Goal: Task Accomplishment & Management: Manage account settings

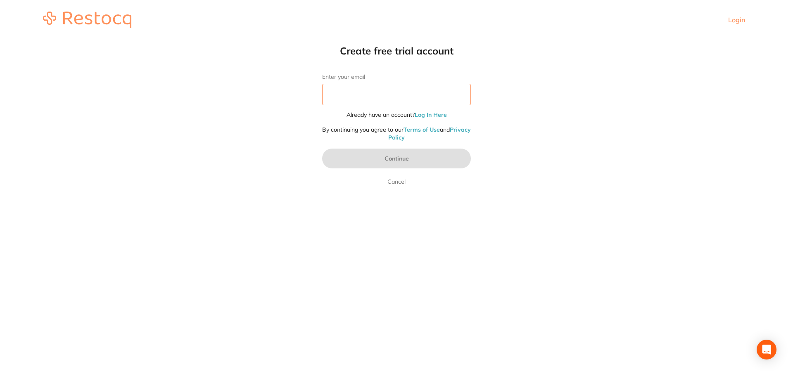
drag, startPoint x: 0, startPoint y: 0, endPoint x: 369, endPoint y: 99, distance: 382.6
click at [369, 99] on input "Enter your email" at bounding box center [396, 94] width 149 height 21
type input "[EMAIL_ADDRESS][DOMAIN_NAME]"
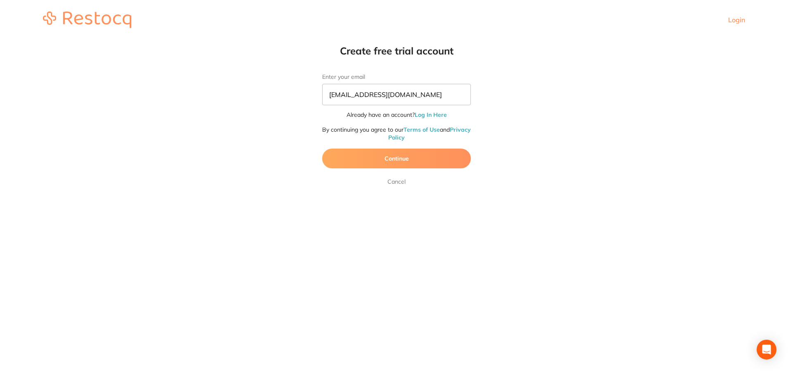
click at [380, 164] on button "Continue" at bounding box center [396, 159] width 149 height 20
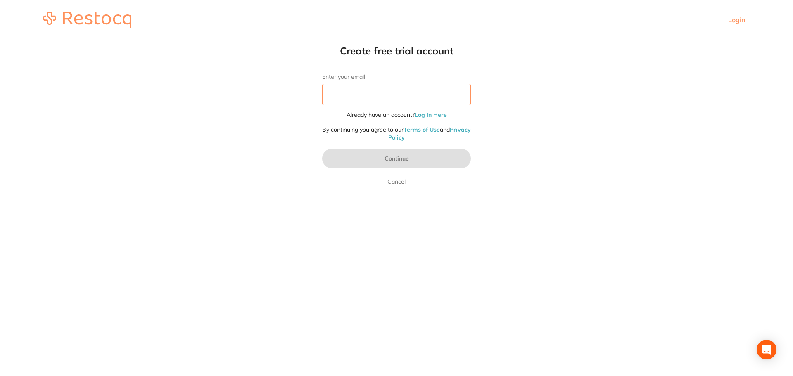
click at [366, 99] on input "Enter your email" at bounding box center [396, 94] width 149 height 21
type input "[EMAIL_ADDRESS][DOMAIN_NAME]"
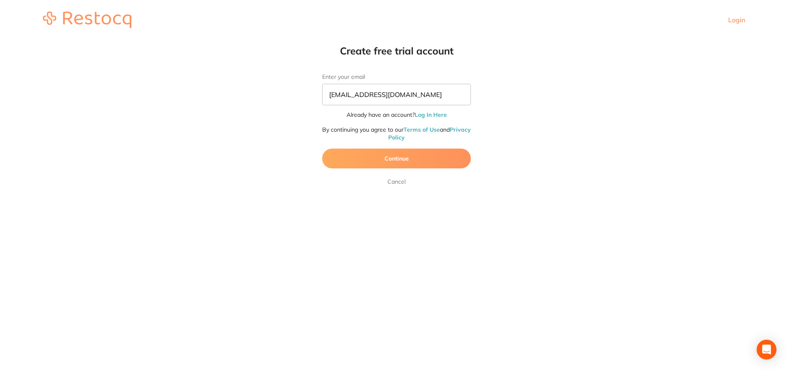
click at [391, 158] on button "Continue" at bounding box center [396, 159] width 149 height 20
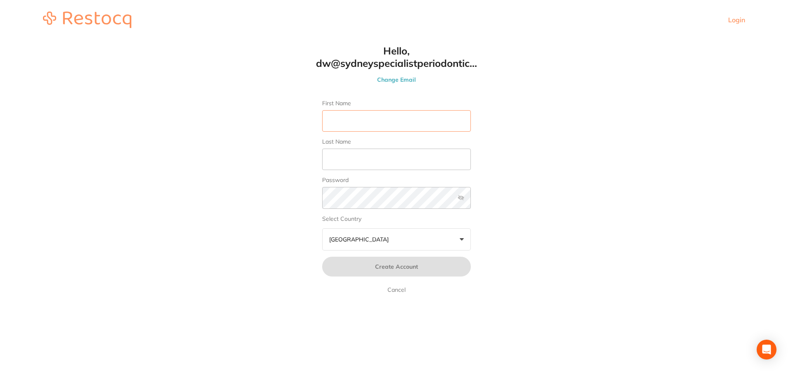
click at [381, 119] on input "First Name" at bounding box center [396, 120] width 149 height 21
click at [398, 292] on link "Cancel" at bounding box center [396, 290] width 21 height 10
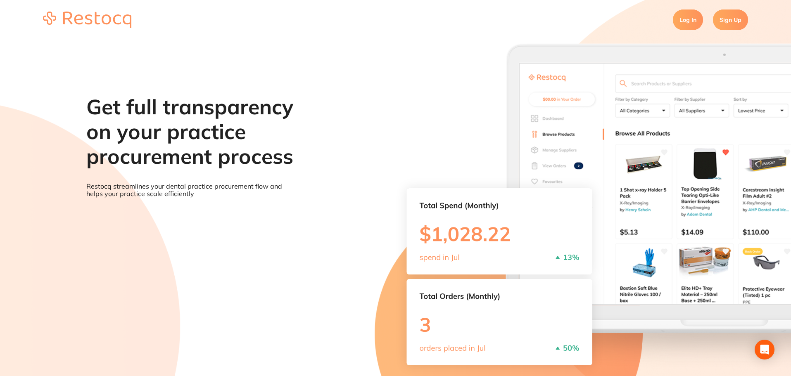
click at [696, 17] on link "Log In" at bounding box center [688, 20] width 30 height 21
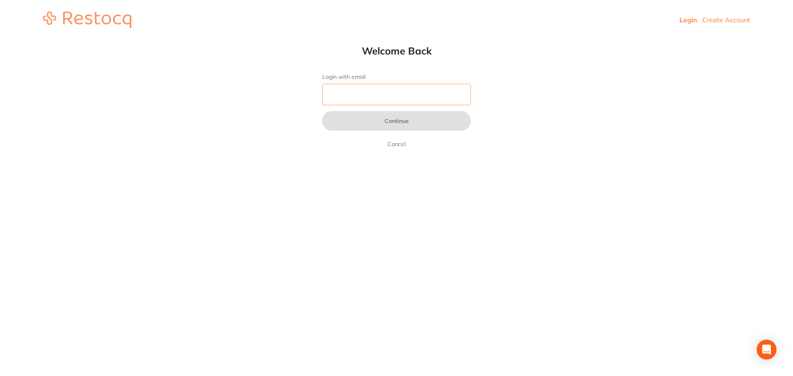
click at [380, 96] on input "Login with email" at bounding box center [396, 94] width 149 height 21
type input "[EMAIL_ADDRESS][DOMAIN_NAME]"
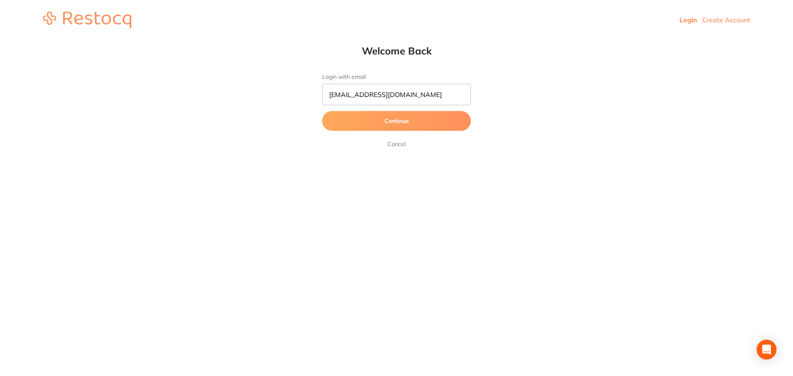
click at [386, 126] on button "Continue" at bounding box center [396, 121] width 149 height 20
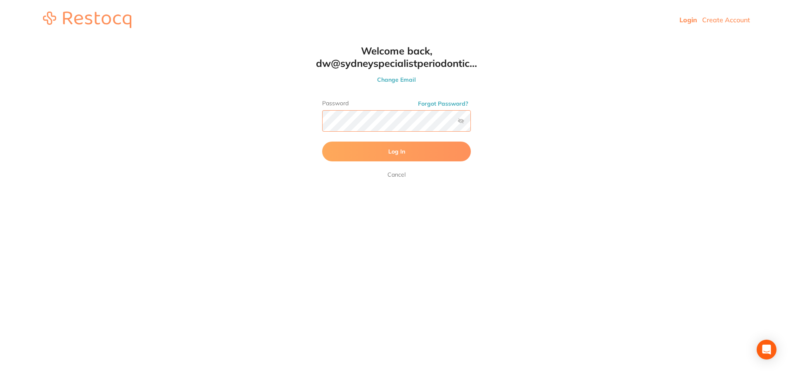
click at [322, 142] on button "Log In" at bounding box center [396, 152] width 149 height 20
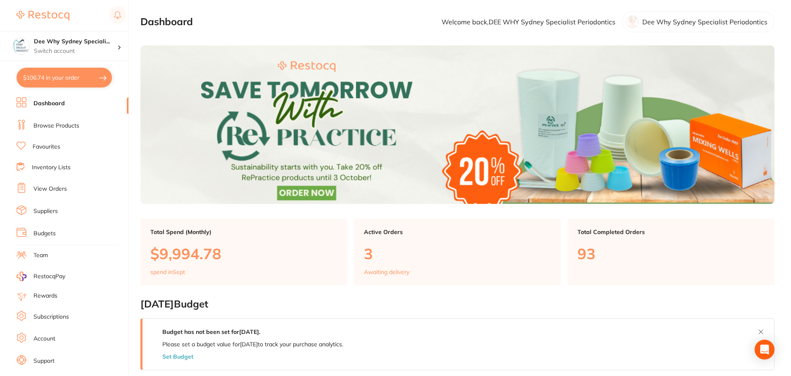
click at [66, 171] on link "Inventory Lists" at bounding box center [51, 168] width 39 height 8
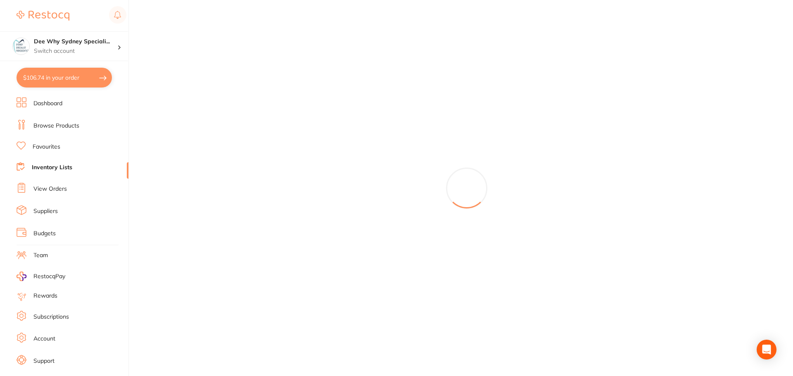
click at [69, 196] on ul "Dashboard Browse Products Favourites Inventory Lists View Orders Suppliers Budg…" at bounding box center [73, 240] width 112 height 285
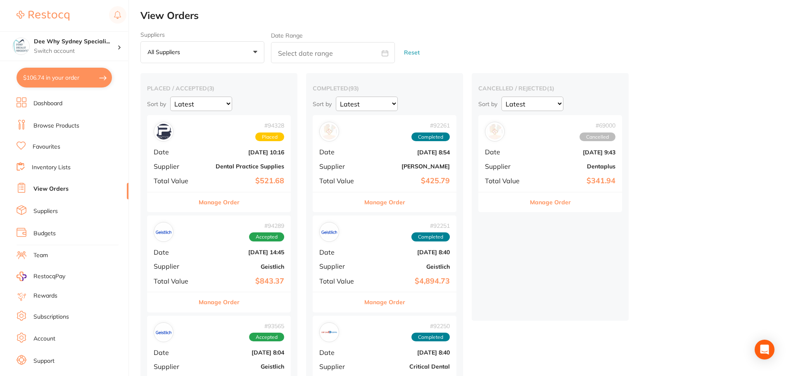
click at [190, 163] on span "Supplier" at bounding box center [174, 166] width 41 height 7
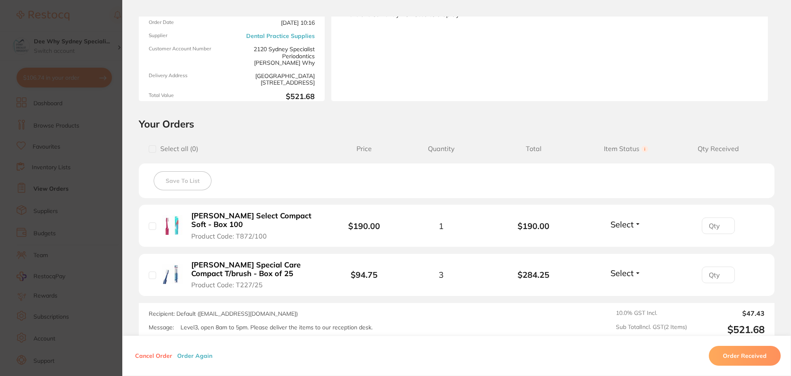
scroll to position [167, 0]
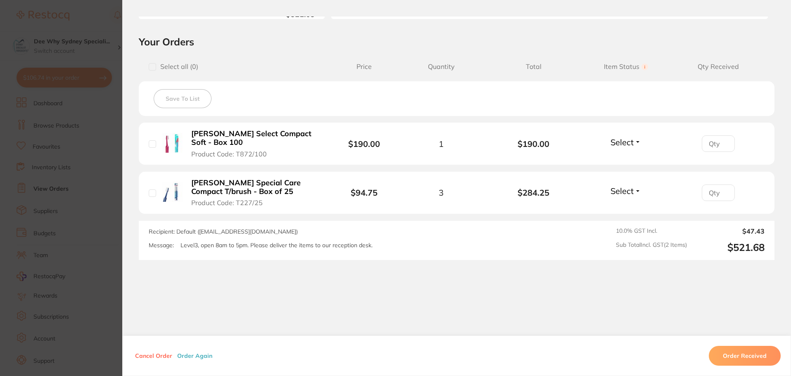
click at [732, 362] on button "Order Received" at bounding box center [745, 356] width 72 height 20
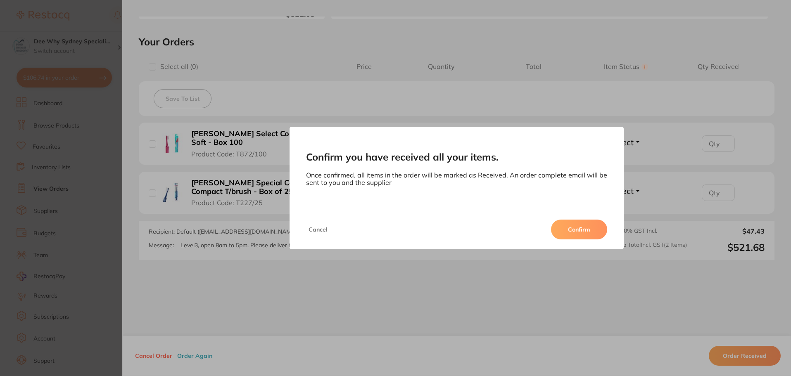
click at [580, 231] on button "Confirm" at bounding box center [579, 230] width 56 height 20
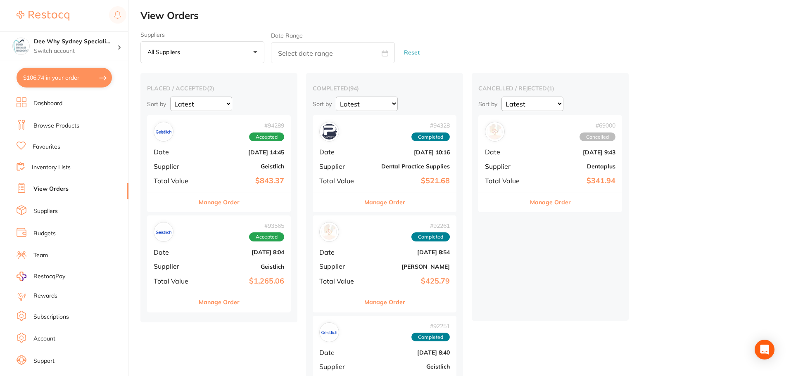
click at [217, 164] on b "Geistlich" at bounding box center [243, 166] width 83 height 7
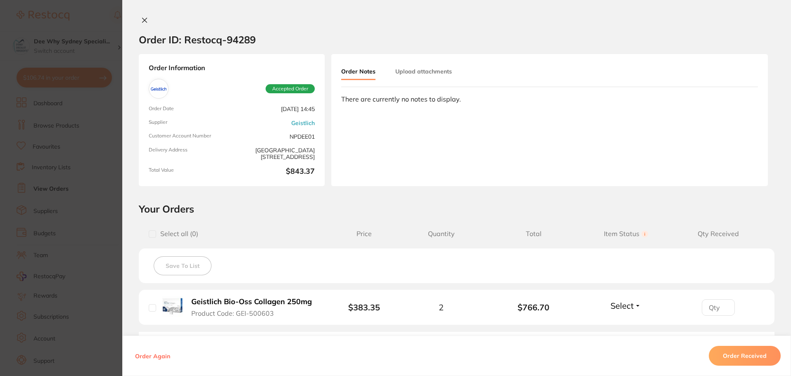
click at [143, 20] on icon at bounding box center [144, 20] width 7 height 7
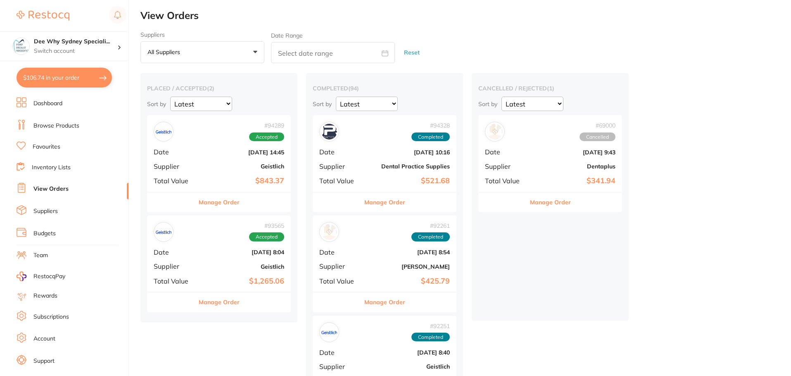
click at [181, 254] on span "Date" at bounding box center [174, 252] width 41 height 7
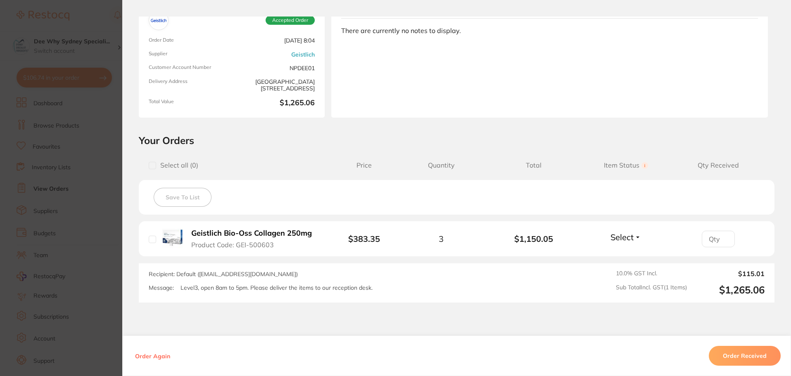
scroll to position [118, 0]
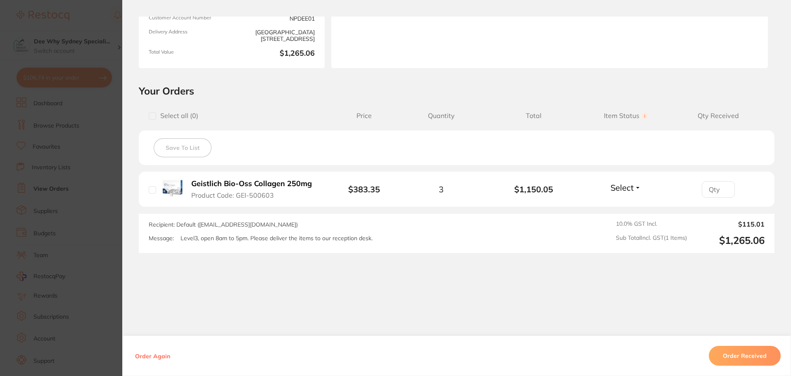
click at [746, 353] on button "Order Received" at bounding box center [745, 356] width 72 height 20
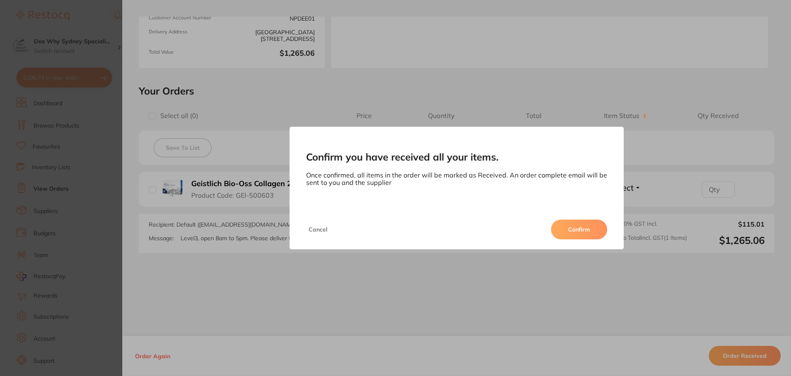
click at [555, 228] on button "Confirm" at bounding box center [579, 230] width 56 height 20
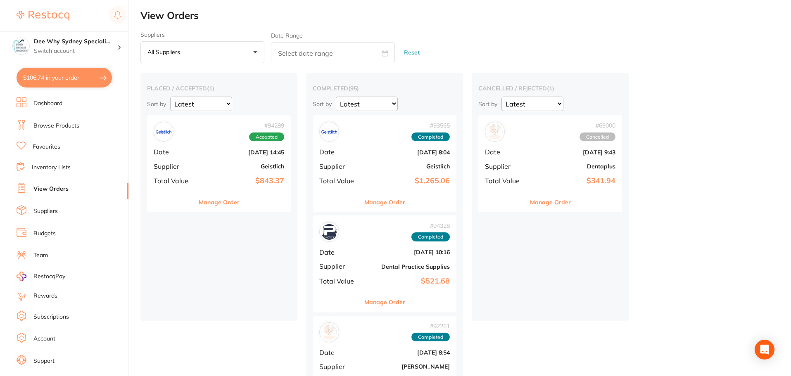
click at [338, 164] on span "Supplier" at bounding box center [339, 166] width 41 height 7
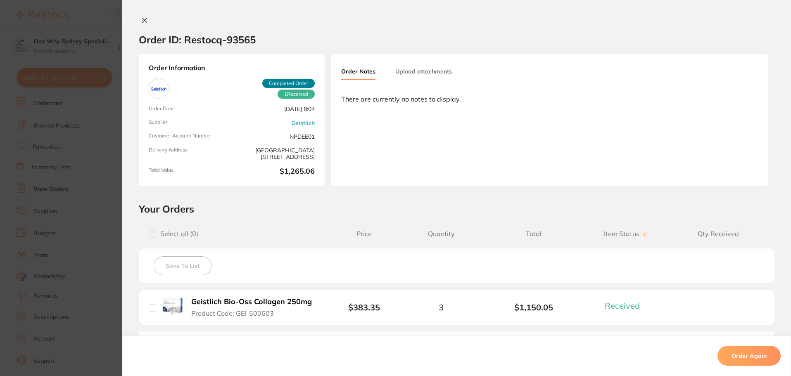
click at [146, 17] on button at bounding box center [145, 21] width 12 height 9
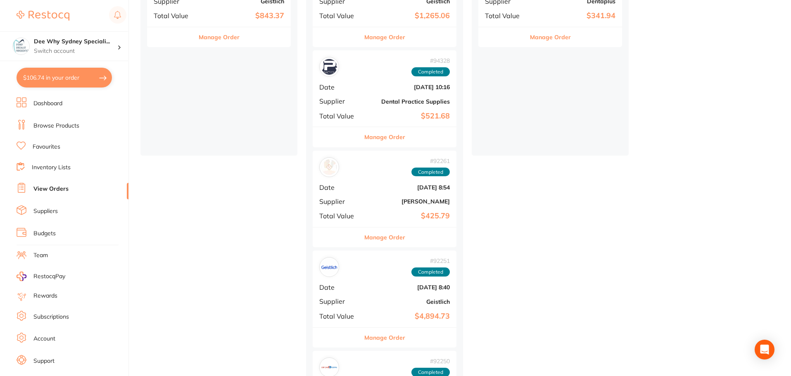
scroll to position [207, 0]
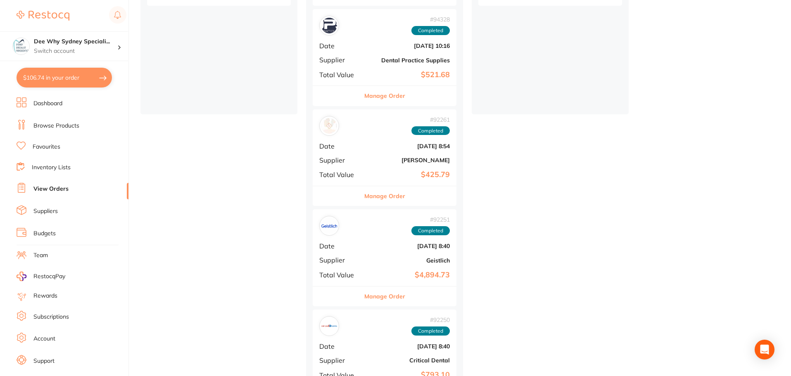
click at [353, 248] on span "Date" at bounding box center [339, 246] width 41 height 7
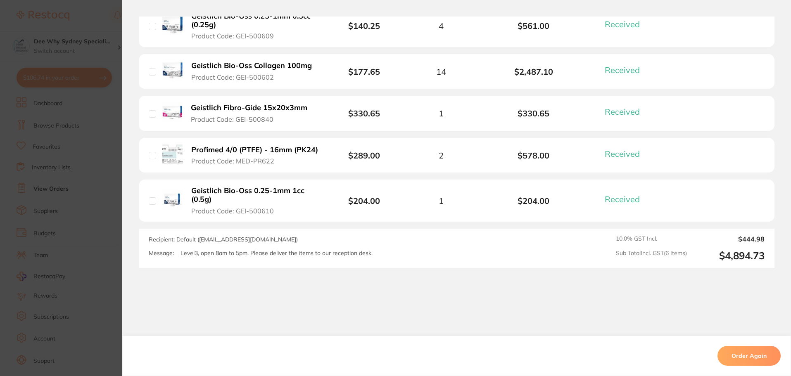
scroll to position [331, 0]
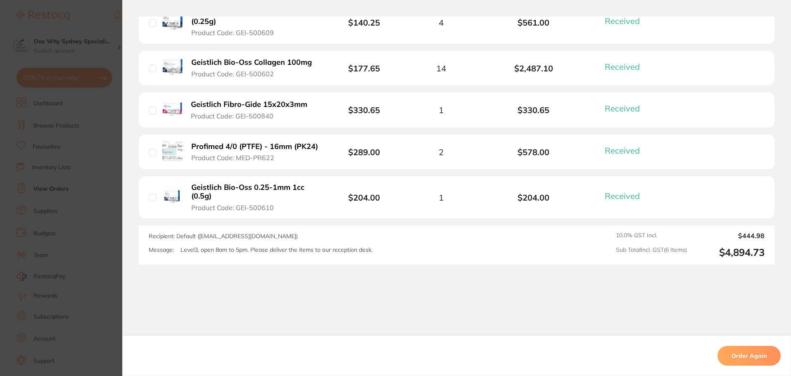
click at [269, 104] on b "Geistlich Fibro-Gide 15x20x3mm" at bounding box center [249, 104] width 117 height 9
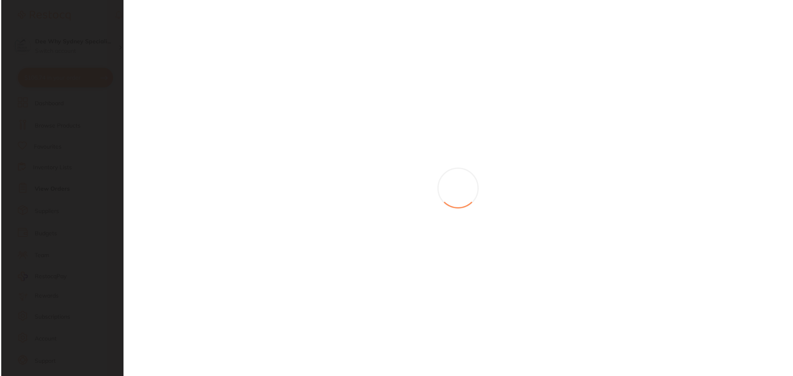
scroll to position [0, 0]
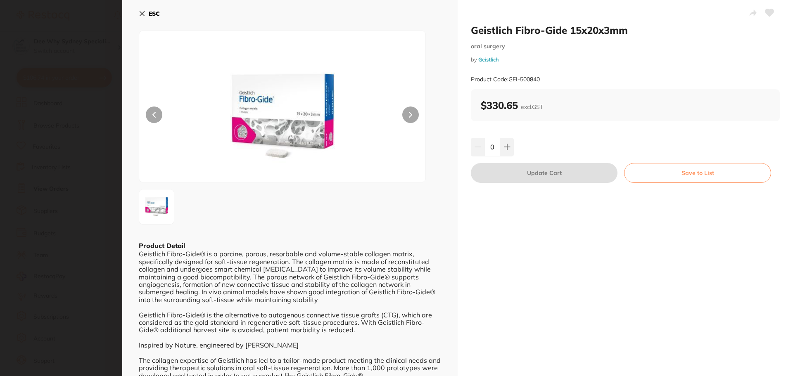
click at [667, 174] on button "Save to List" at bounding box center [697, 173] width 147 height 20
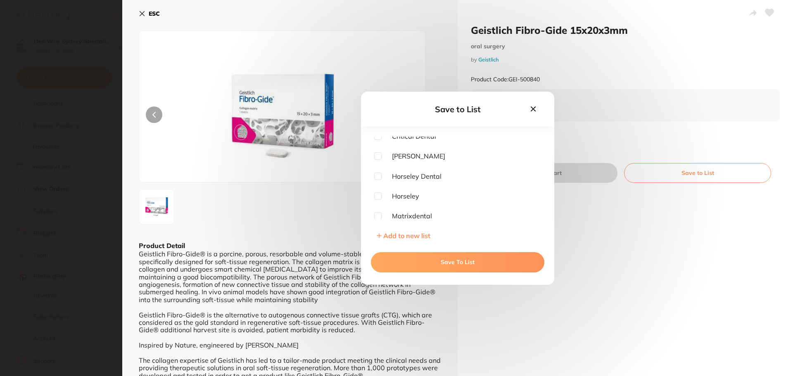
scroll to position [83, 0]
click at [396, 265] on button "Save To List" at bounding box center [458, 263] width 174 height 20
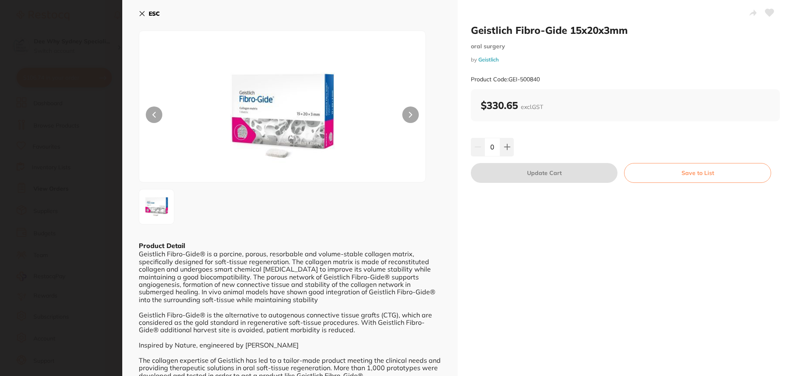
click at [144, 14] on icon at bounding box center [142, 13] width 7 height 7
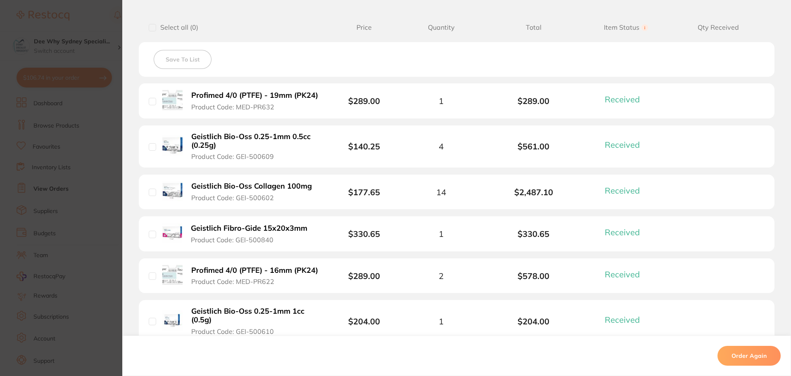
scroll to position [331, 0]
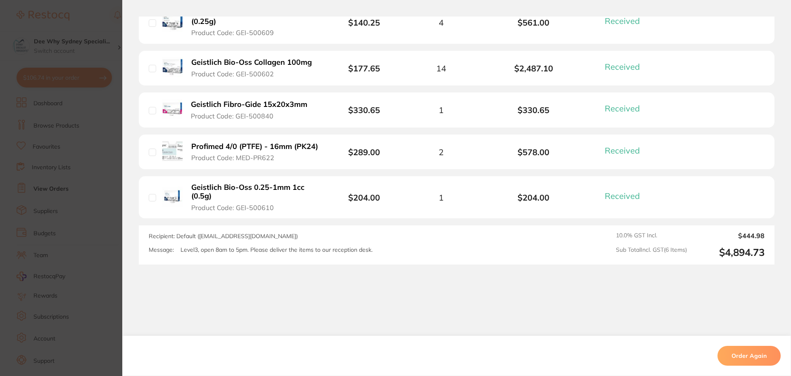
click at [243, 107] on b "Geistlich Fibro-Gide 15x20x3mm" at bounding box center [249, 104] width 117 height 9
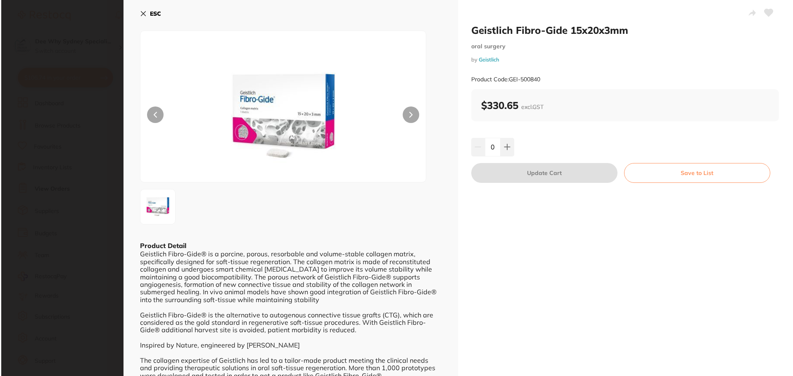
scroll to position [0, 0]
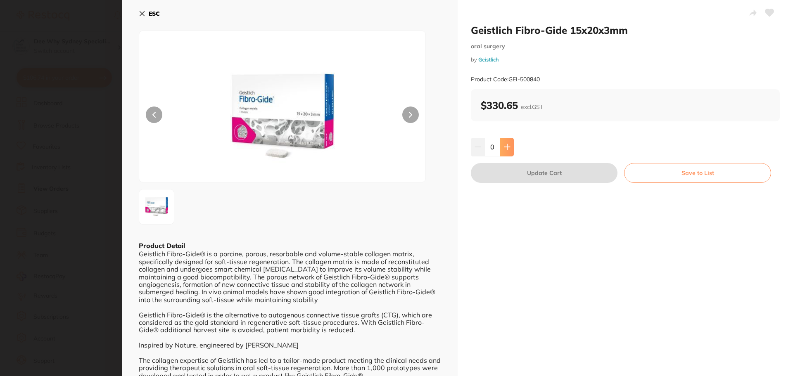
click at [505, 149] on icon at bounding box center [507, 147] width 7 height 7
type input "1"
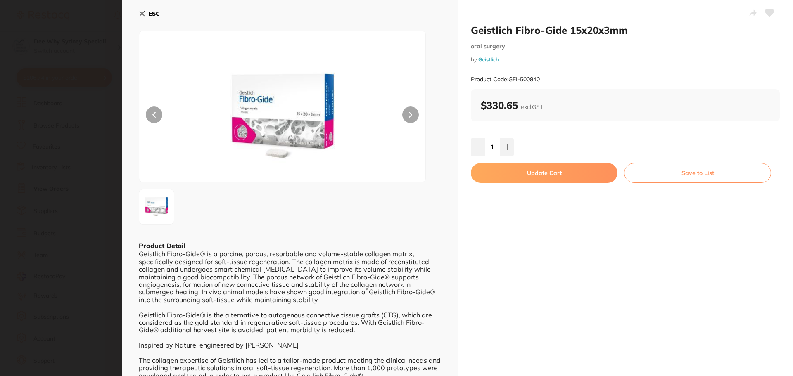
click at [518, 170] on button "Update Cart" at bounding box center [544, 173] width 147 height 20
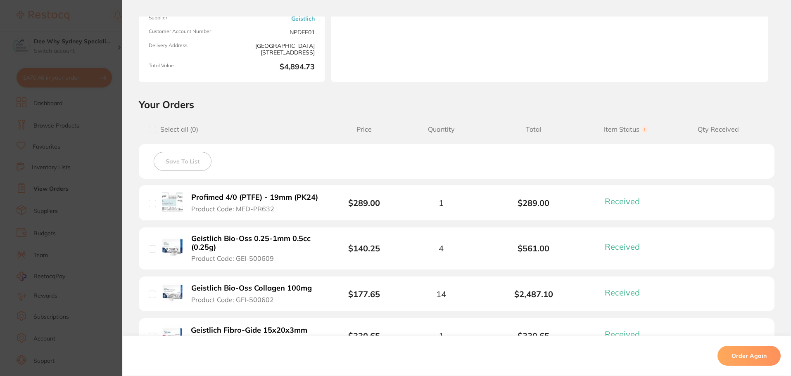
scroll to position [165, 0]
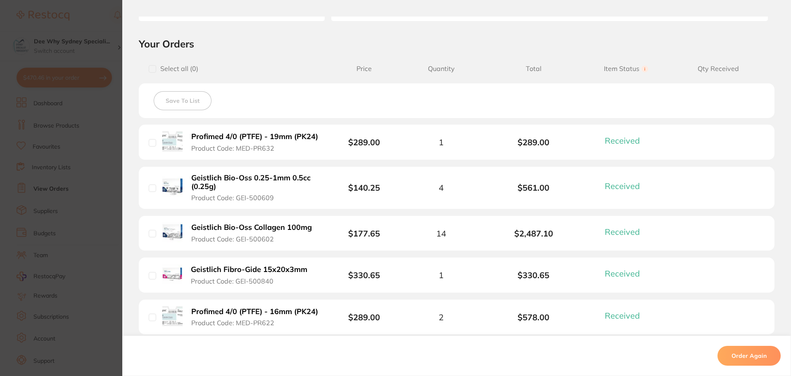
click at [224, 153] on button "Profimed 4/0 (PTFE) - 19mm (PK24) Product Code: MED-PR632" at bounding box center [255, 142] width 133 height 20
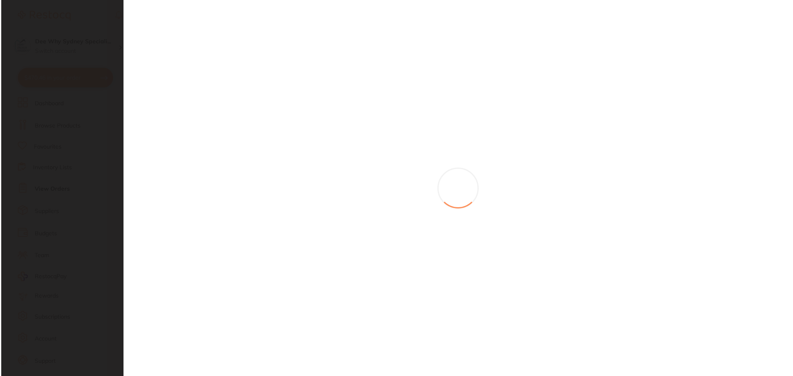
scroll to position [0, 0]
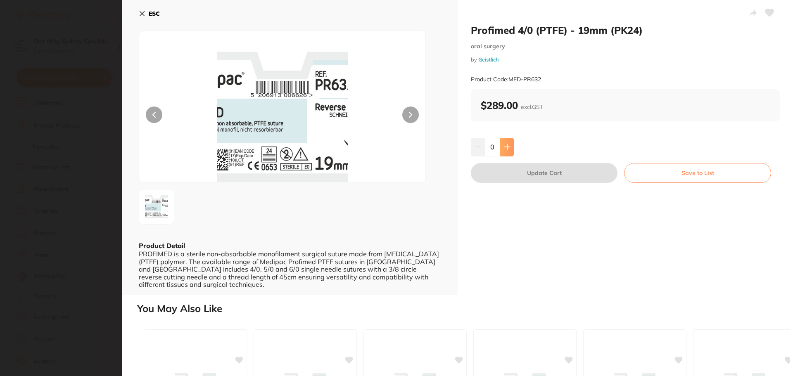
click at [512, 148] on button at bounding box center [507, 147] width 14 height 18
type input "1"
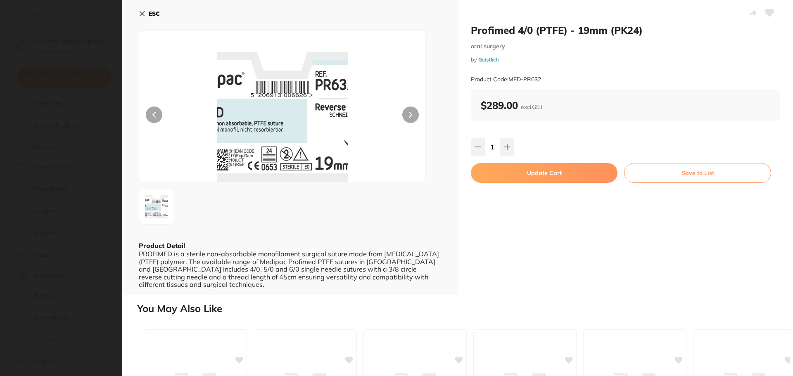
click at [523, 170] on button "Update Cart" at bounding box center [544, 173] width 147 height 20
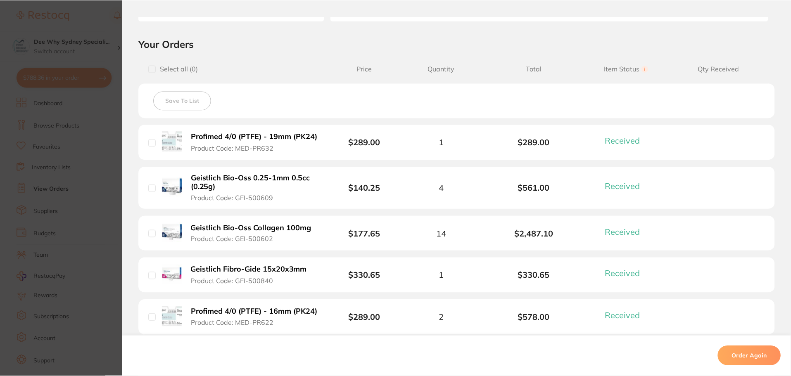
scroll to position [207, 0]
click at [250, 311] on b "Profimed 4/0 (PTFE) - 16mm (PK24)" at bounding box center [254, 312] width 127 height 9
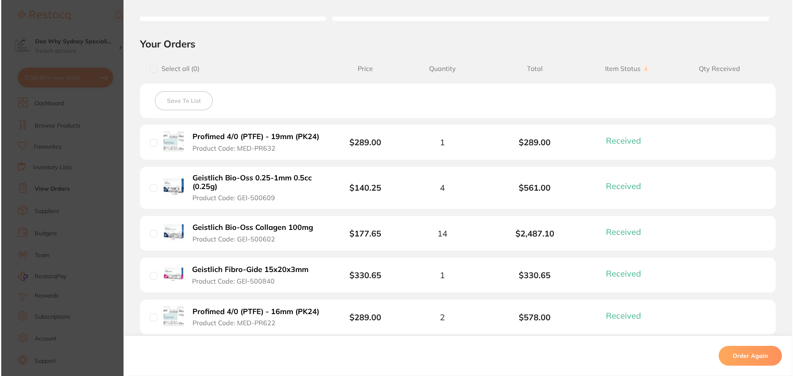
scroll to position [0, 0]
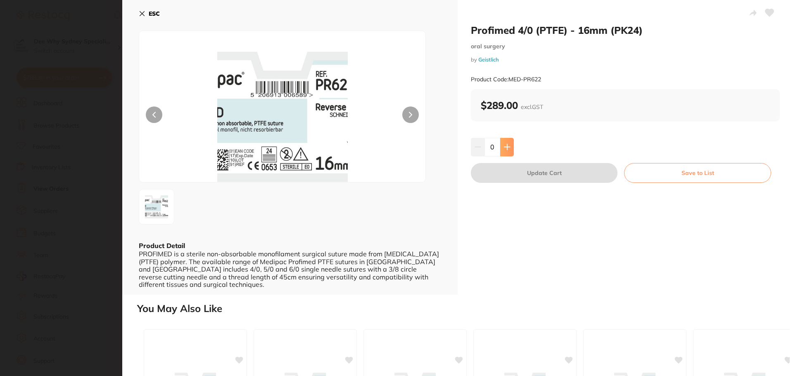
click at [511, 148] on button at bounding box center [507, 147] width 14 height 18
type input "1"
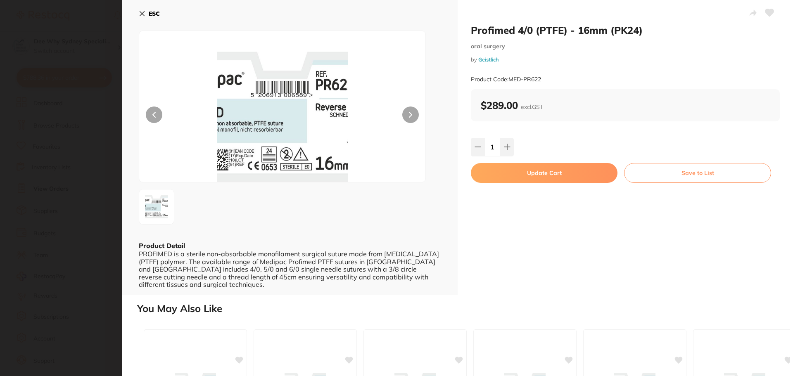
click at [502, 180] on button "Update Cart" at bounding box center [544, 173] width 147 height 20
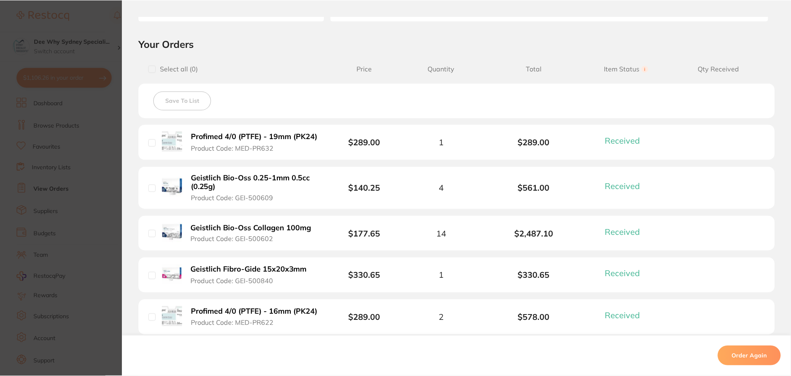
scroll to position [207, 0]
click at [264, 181] on b "Geistlich Bio-Oss 0.25-1mm 0.5cc (0.25g)" at bounding box center [255, 182] width 128 height 17
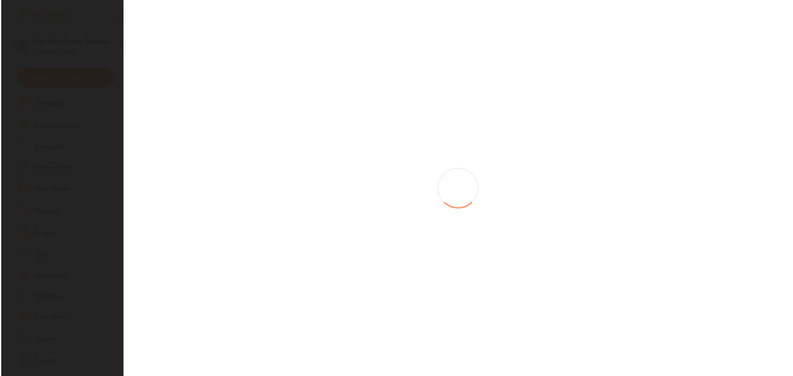
scroll to position [0, 0]
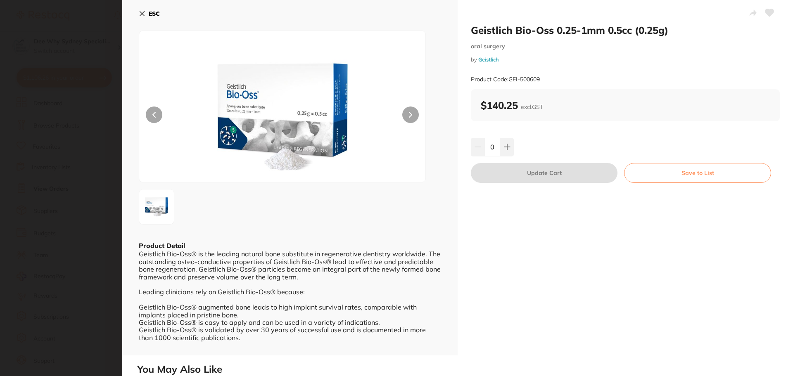
click at [142, 13] on icon at bounding box center [142, 14] width 5 height 5
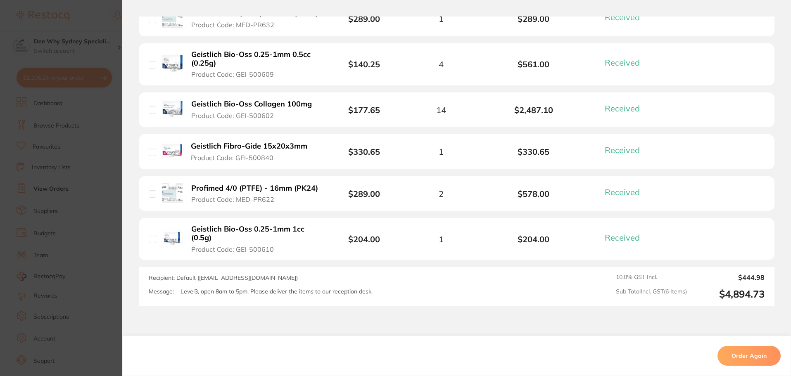
scroll to position [289, 0]
click at [279, 108] on b "Geistlich Bio-Oss Collagen 100mg" at bounding box center [251, 104] width 121 height 9
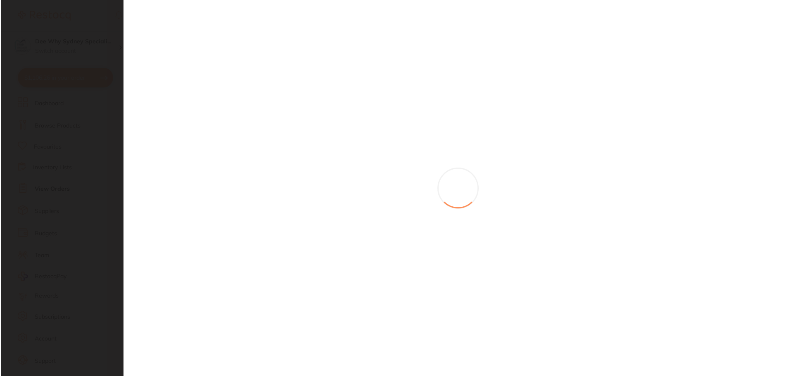
scroll to position [0, 0]
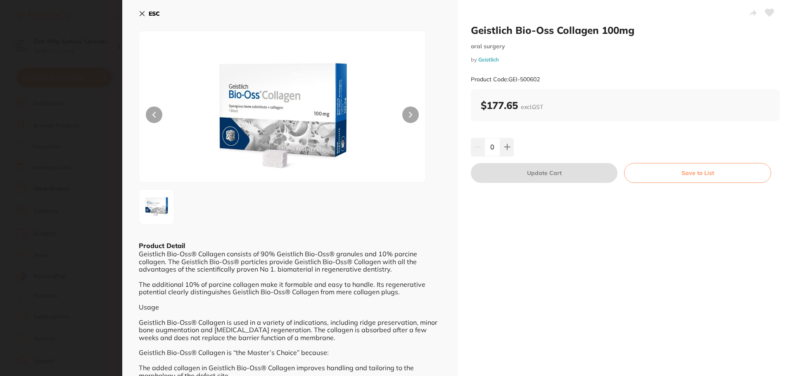
drag, startPoint x: 493, startPoint y: 147, endPoint x: 486, endPoint y: 150, distance: 7.8
click at [486, 150] on input "0" at bounding box center [493, 147] width 16 height 18
type input "10"
click at [544, 149] on div "10" at bounding box center [625, 147] width 309 height 18
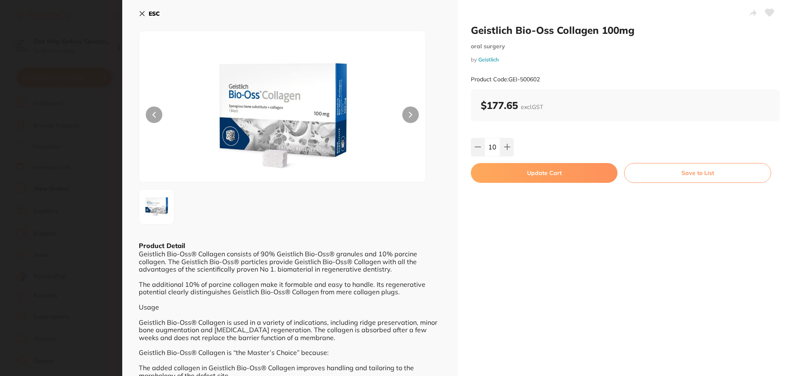
click at [550, 171] on button "Update Cart" at bounding box center [544, 173] width 147 height 20
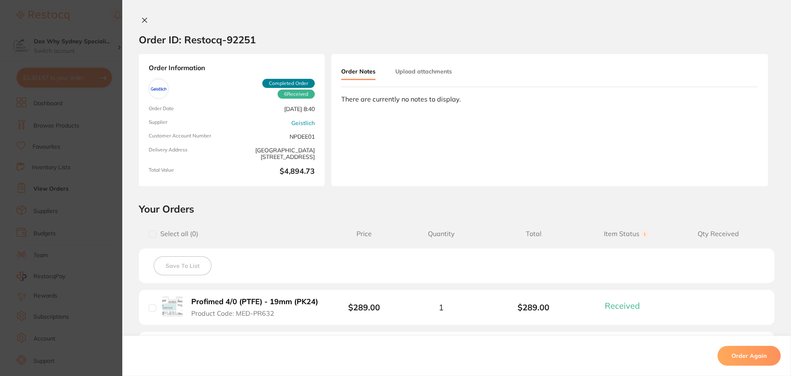
type input "10"
click at [143, 19] on icon at bounding box center [145, 20] width 5 height 5
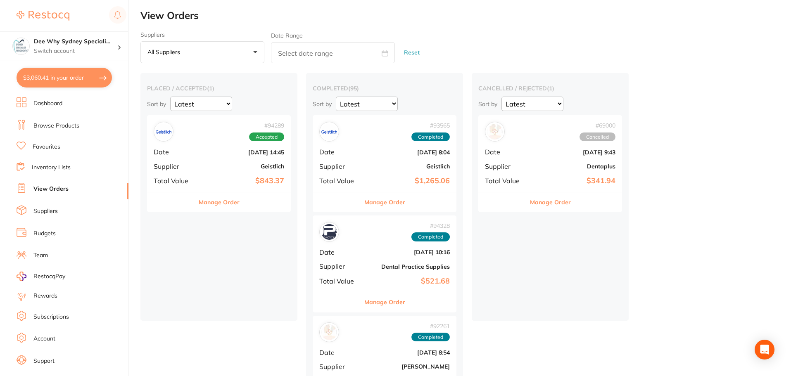
click at [356, 241] on div "# 94328 Completed" at bounding box center [384, 232] width 131 height 20
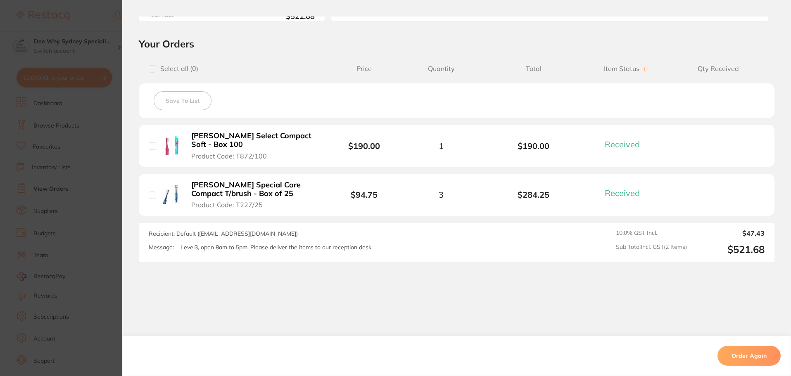
click at [248, 183] on b "[PERSON_NAME] Special Care Compact T/brush - Box of 25" at bounding box center [255, 189] width 128 height 17
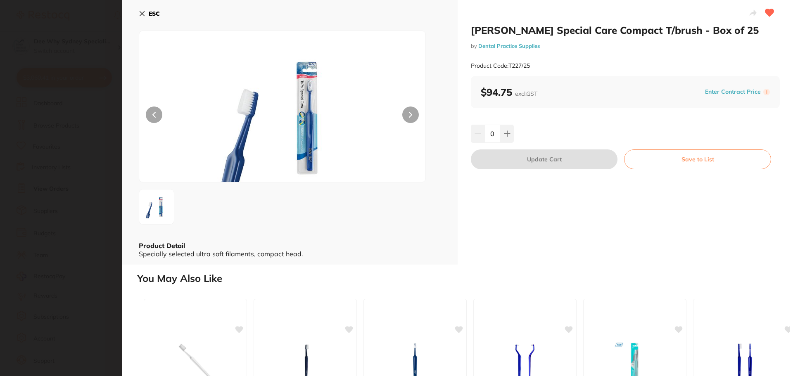
click at [646, 166] on button "Save to List" at bounding box center [697, 160] width 147 height 20
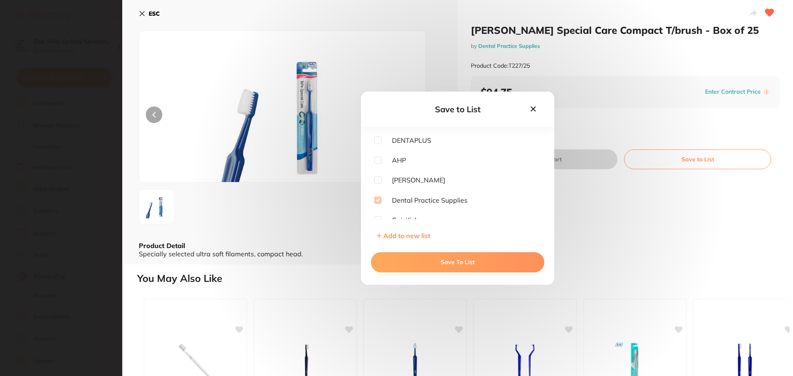
click at [448, 265] on button "Save To List" at bounding box center [458, 263] width 174 height 20
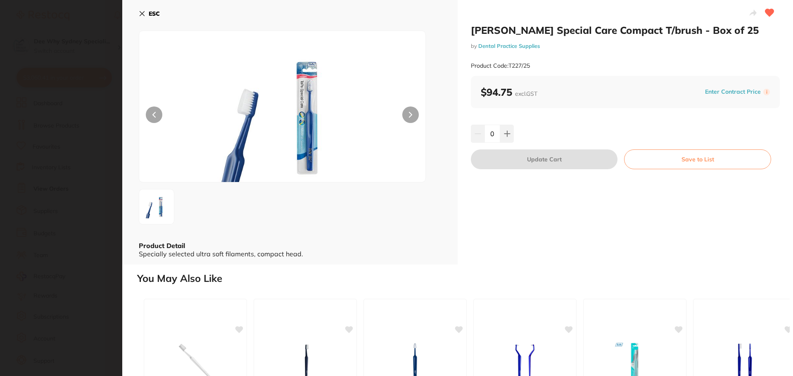
click at [143, 13] on icon at bounding box center [142, 14] width 5 height 5
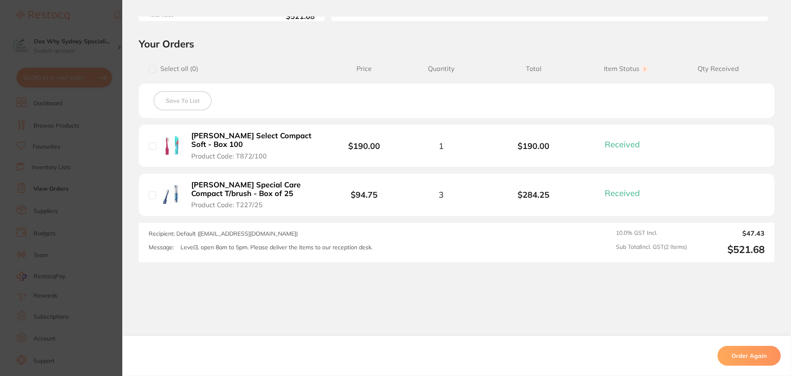
click at [207, 132] on b "[PERSON_NAME] Select Compact Soft - Box 100" at bounding box center [255, 140] width 128 height 17
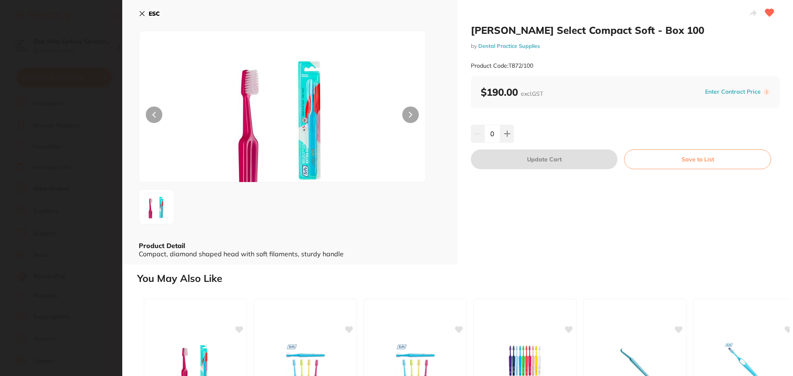
click at [647, 162] on button "Save to List" at bounding box center [697, 160] width 147 height 20
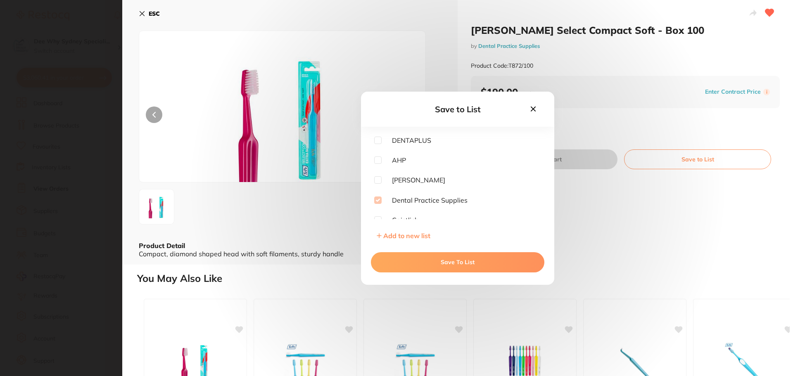
click at [409, 262] on button "Save To List" at bounding box center [458, 263] width 174 height 20
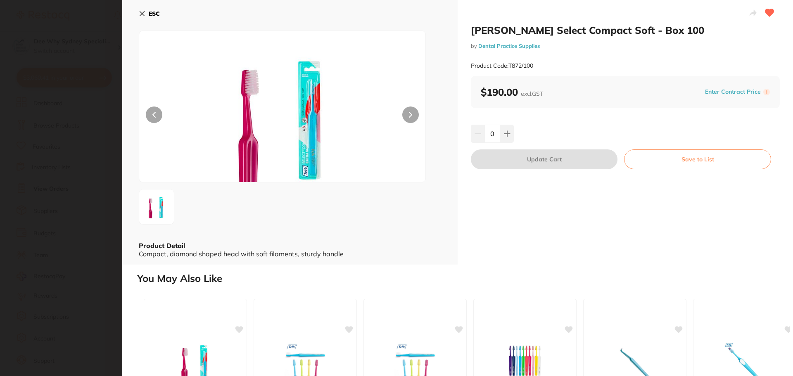
click at [139, 14] on icon at bounding box center [142, 13] width 7 height 7
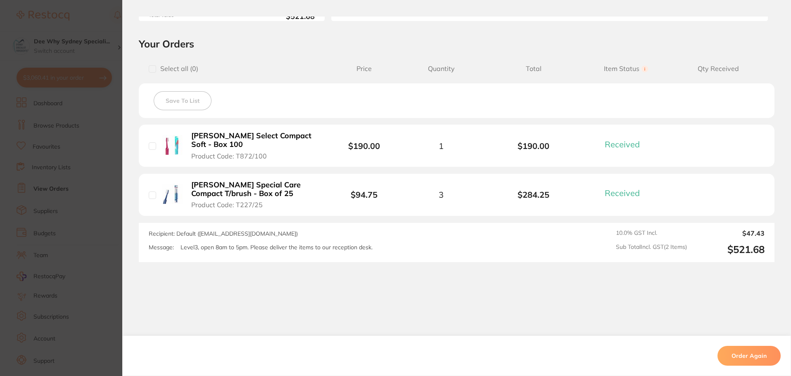
scroll to position [85, 0]
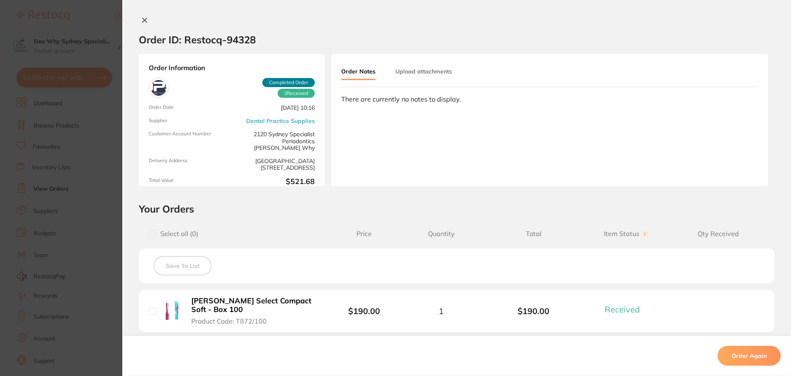
click at [139, 26] on div "Order ID: Restocq- 94328" at bounding box center [197, 39] width 117 height 29
click at [139, 21] on button at bounding box center [145, 21] width 12 height 9
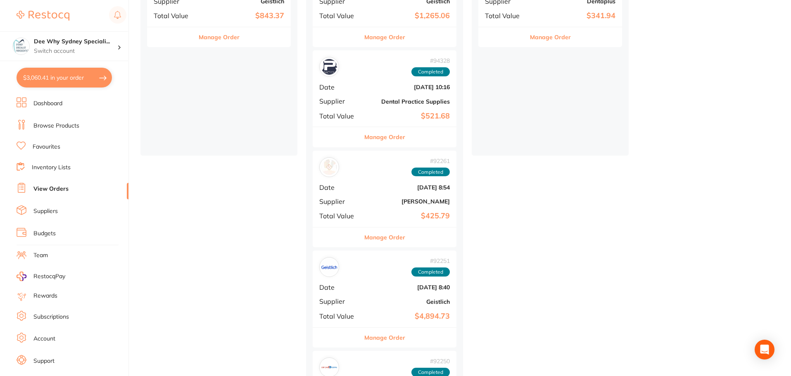
click at [382, 188] on b "[DATE] 8:54" at bounding box center [408, 187] width 83 height 7
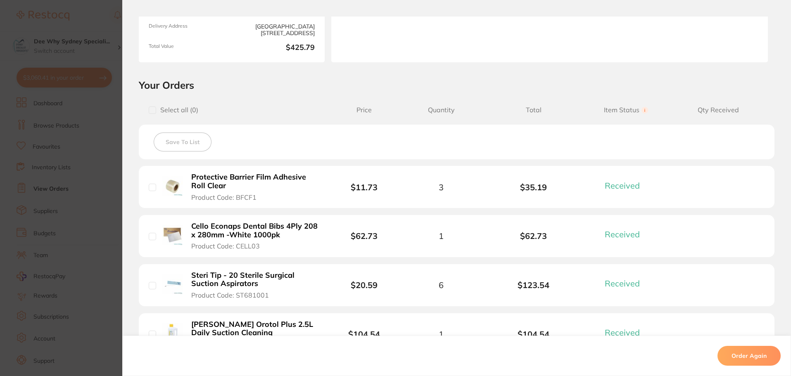
click at [146, 183] on li "Protective Barrier Film Adhesive Roll Clear Product Code: BFCF1 $11.73 3 $35.19…" at bounding box center [457, 187] width 636 height 43
click at [149, 188] on input "checkbox" at bounding box center [152, 187] width 7 height 7
checkbox input "true"
click at [152, 111] on input "checkbox" at bounding box center [152, 110] width 7 height 7
checkbox input "true"
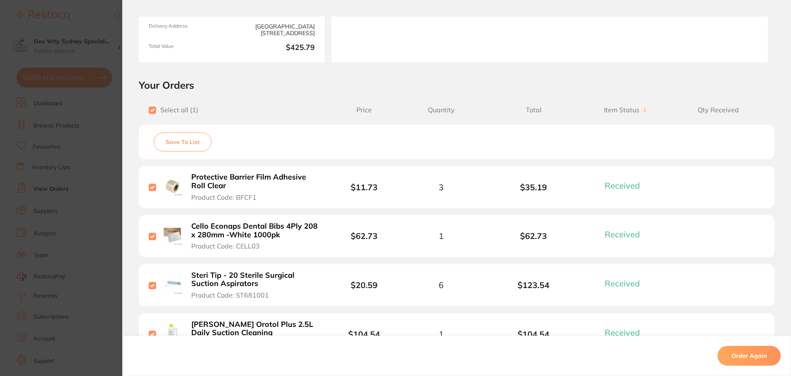
checkbox input "true"
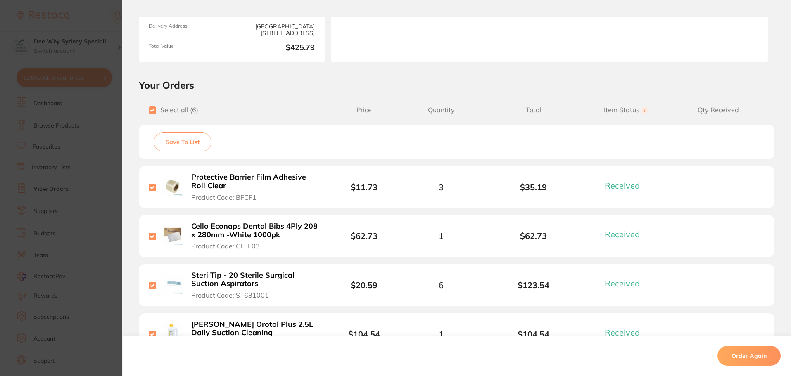
click at [179, 144] on button "Save To List" at bounding box center [183, 142] width 58 height 19
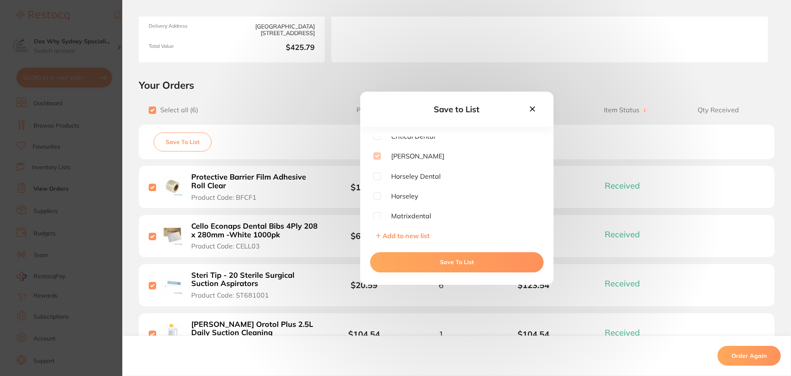
click at [437, 262] on button "Save To List" at bounding box center [457, 263] width 174 height 20
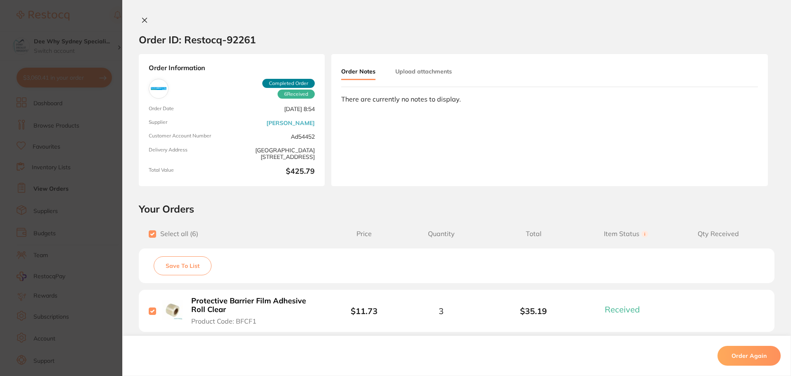
click at [143, 20] on icon at bounding box center [145, 20] width 5 height 5
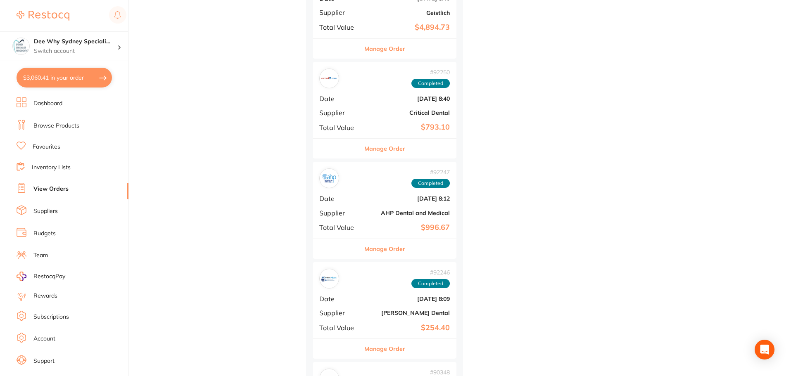
click at [368, 117] on div "# 92250 Completed Date [DATE] 8:40 Supplier Critical Dental Total Value $793.10" at bounding box center [385, 100] width 144 height 76
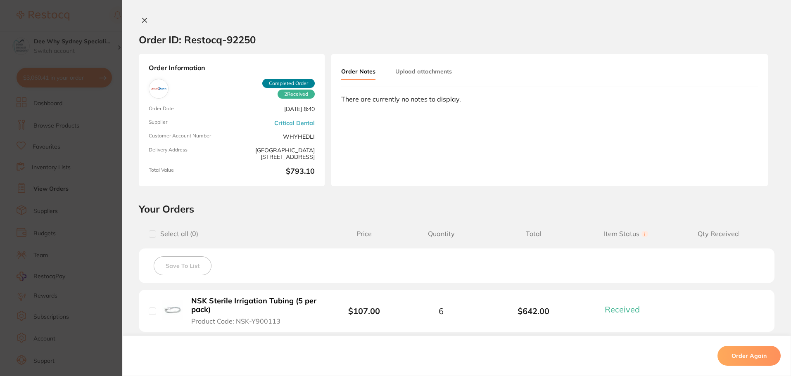
click at [149, 232] on input "checkbox" at bounding box center [152, 234] width 7 height 7
checkbox input "true"
click at [175, 261] on button "Save To List" at bounding box center [183, 266] width 58 height 19
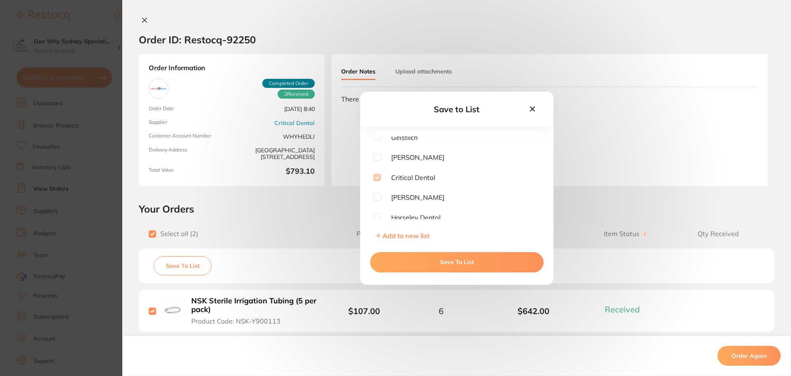
click at [414, 267] on button "Save To List" at bounding box center [457, 263] width 174 height 20
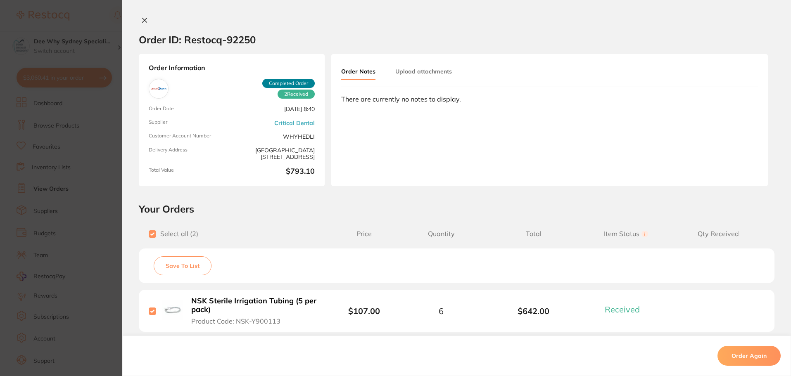
click at [136, 17] on div at bounding box center [456, 21] width 669 height 9
click at [146, 21] on button at bounding box center [145, 21] width 12 height 9
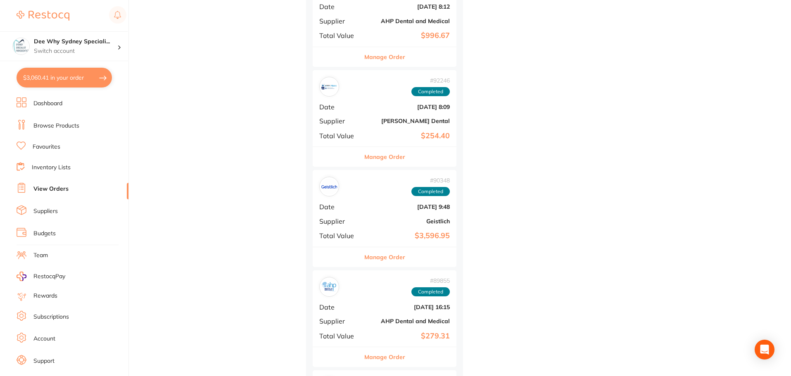
scroll to position [661, 0]
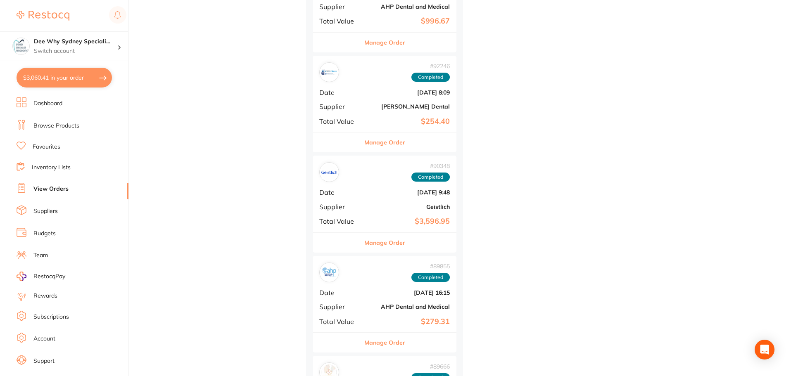
click at [357, 108] on span "Supplier" at bounding box center [339, 106] width 41 height 7
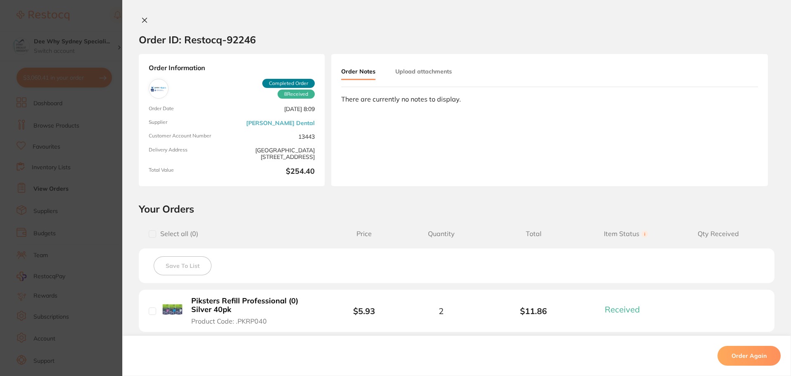
click at [150, 234] on input "checkbox" at bounding box center [152, 234] width 7 height 7
checkbox input "true"
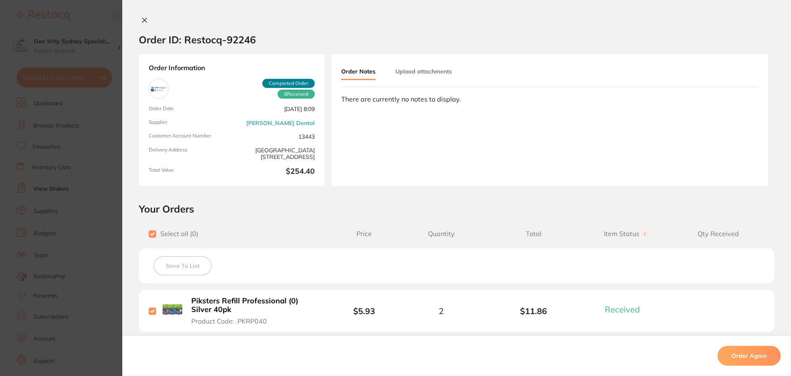
checkbox input "true"
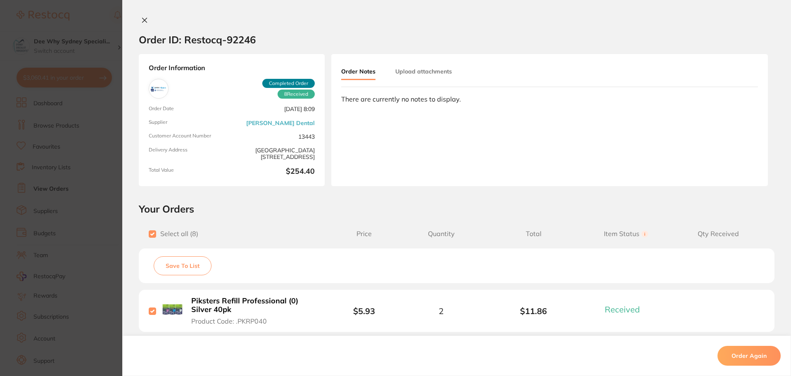
click at [173, 274] on button "Save To List" at bounding box center [183, 266] width 58 height 19
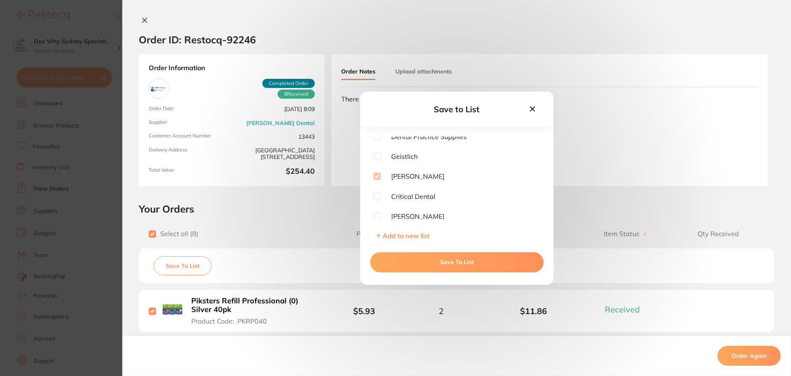
scroll to position [83, 0]
click at [429, 260] on button "Save To List" at bounding box center [457, 263] width 174 height 20
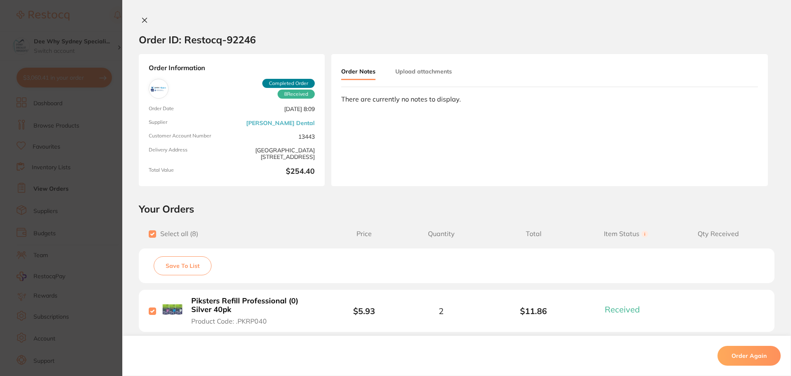
drag, startPoint x: 141, startPoint y: 20, endPoint x: 203, endPoint y: 97, distance: 99.3
click at [141, 21] on icon at bounding box center [144, 20] width 7 height 7
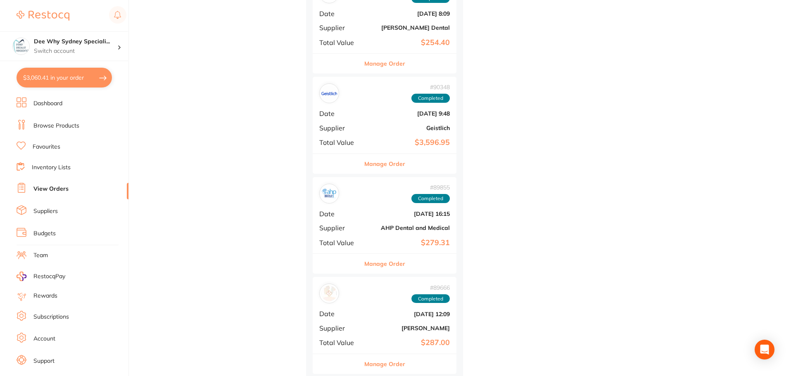
scroll to position [744, 0]
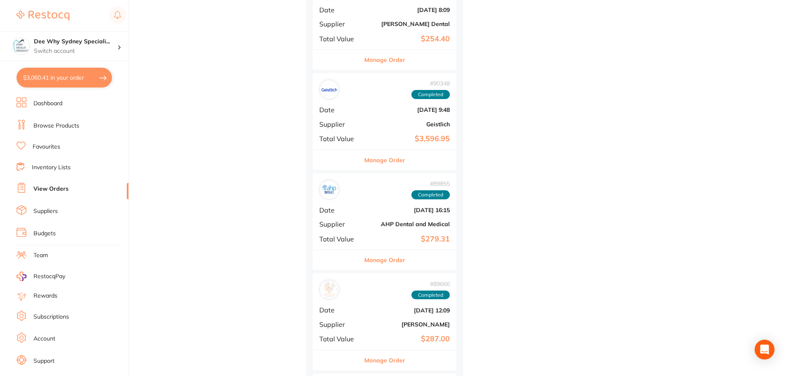
click at [359, 200] on div "# 89855 Completed Date [DATE] 16:15 Supplier AHP Dental and Medical Total Value…" at bounding box center [385, 212] width 144 height 76
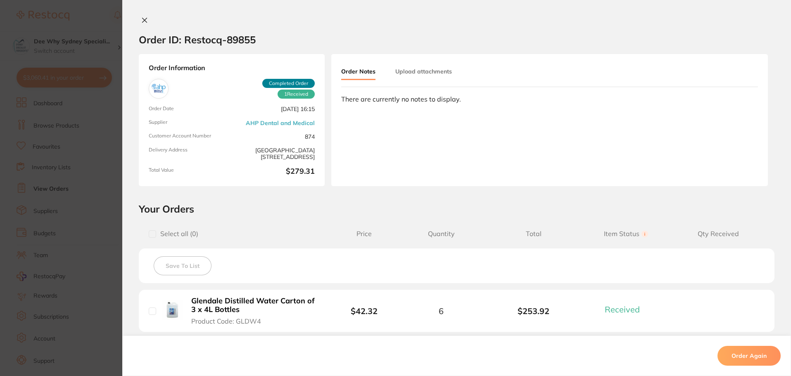
scroll to position [125, 0]
click at [149, 234] on input "checkbox" at bounding box center [152, 234] width 7 height 7
checkbox input "true"
click at [171, 265] on button "Save To List" at bounding box center [183, 266] width 58 height 19
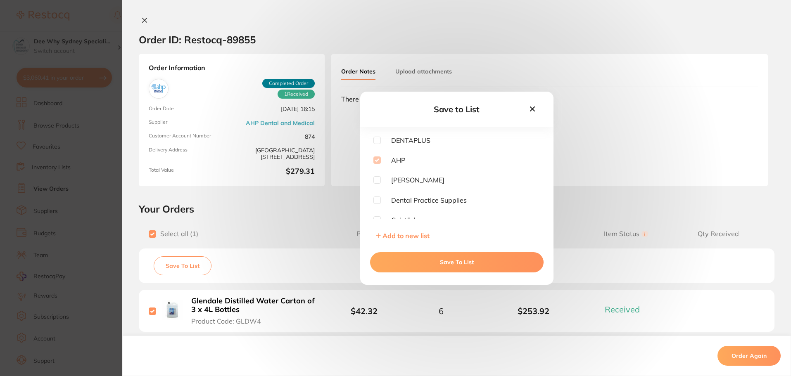
click at [416, 255] on button "Save To List" at bounding box center [457, 263] width 174 height 20
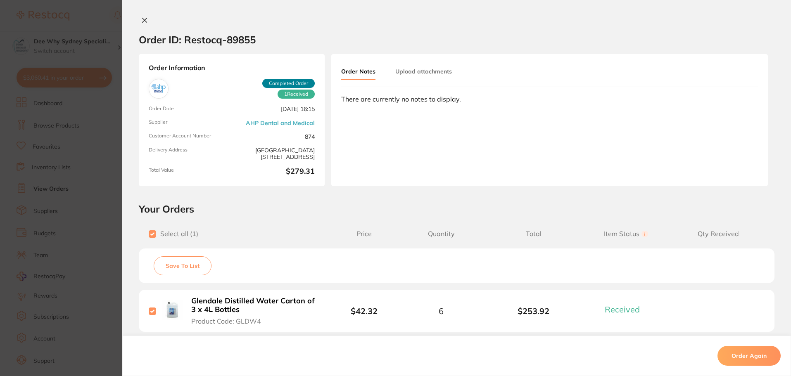
click at [141, 24] on button at bounding box center [145, 21] width 12 height 9
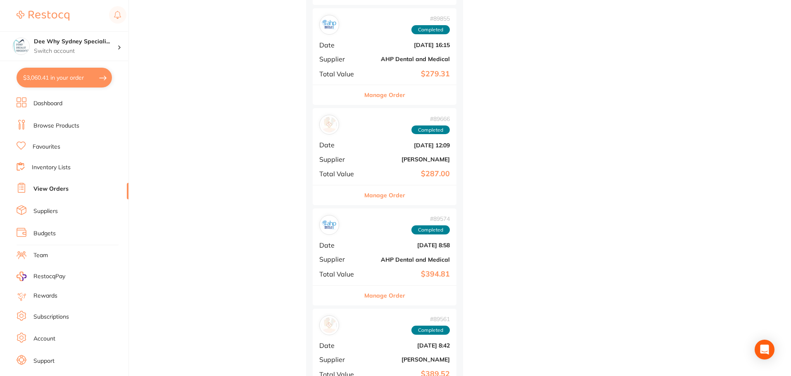
click at [404, 143] on b "[DATE] 12:09" at bounding box center [408, 145] width 83 height 7
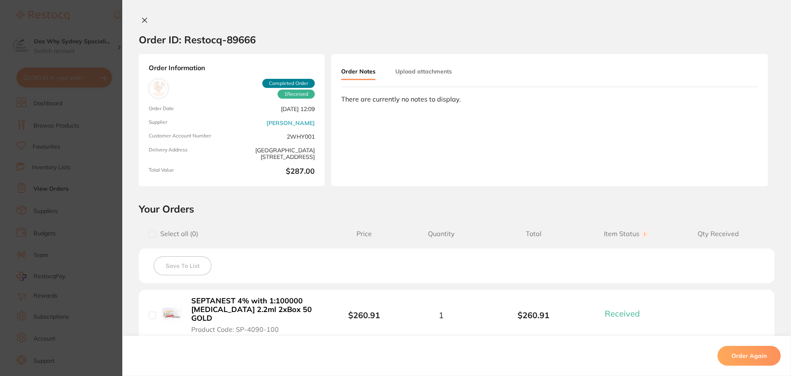
click at [149, 233] on input "checkbox" at bounding box center [152, 234] width 7 height 7
checkbox input "true"
click at [158, 260] on button "Save To List" at bounding box center [183, 266] width 58 height 19
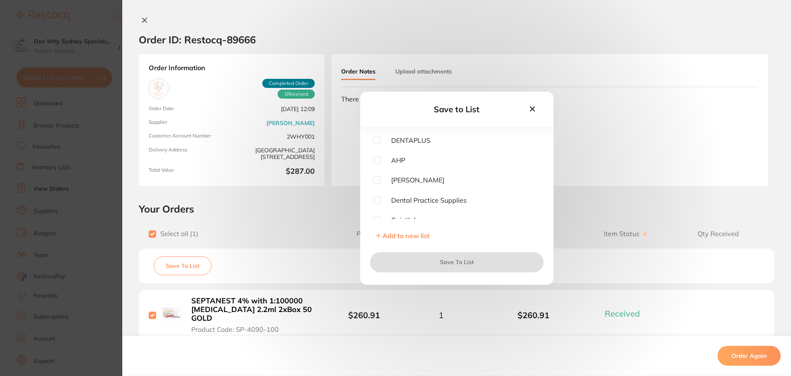
click at [374, 182] on input "checkbox" at bounding box center [377, 179] width 7 height 7
checkbox input "true"
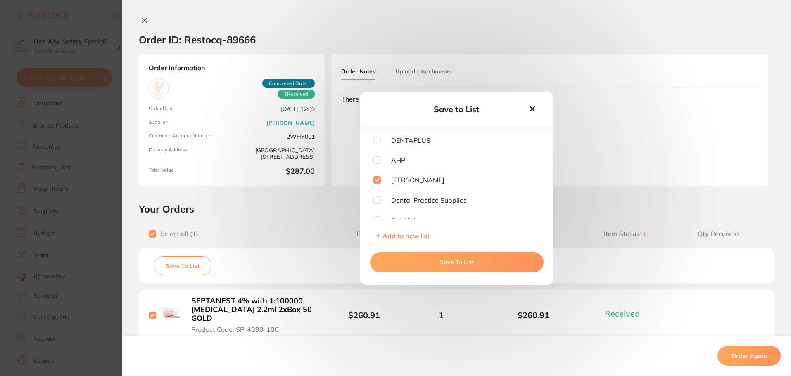
click at [394, 261] on button "Save To List" at bounding box center [457, 263] width 174 height 20
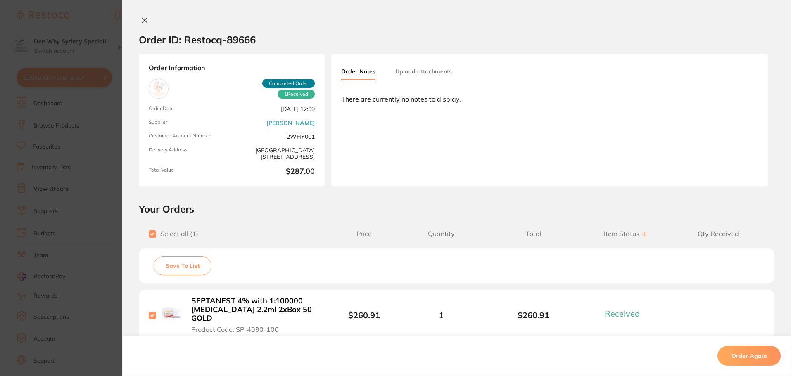
click at [141, 17] on icon at bounding box center [144, 20] width 7 height 7
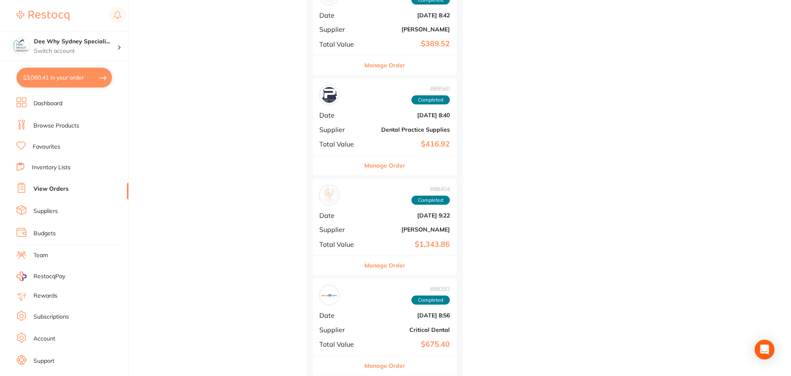
scroll to position [1116, 0]
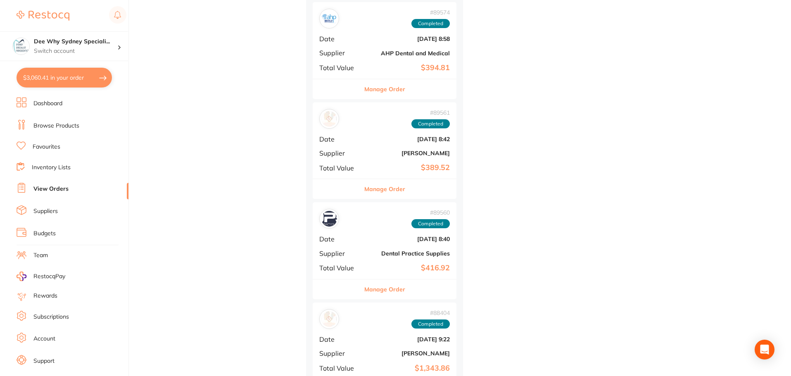
click at [367, 141] on b "[DATE] 8:42" at bounding box center [408, 139] width 83 height 7
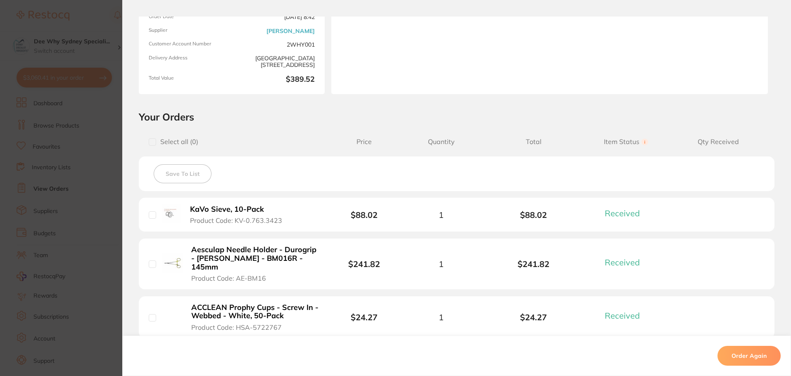
scroll to position [165, 0]
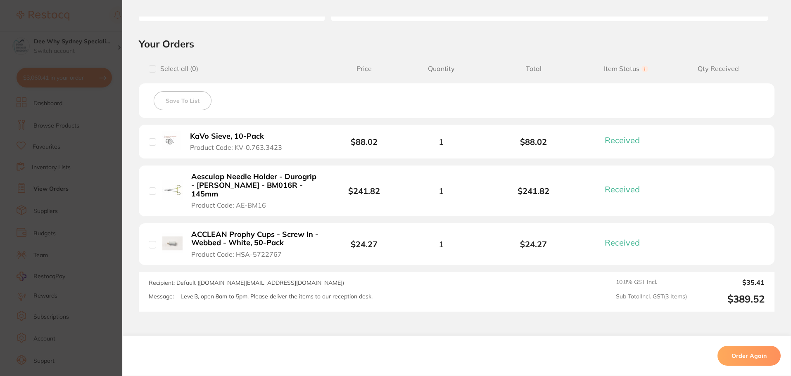
click at [150, 144] on input "checkbox" at bounding box center [152, 141] width 7 height 7
checkbox input "true"
click at [179, 108] on button "Save To List" at bounding box center [183, 100] width 58 height 19
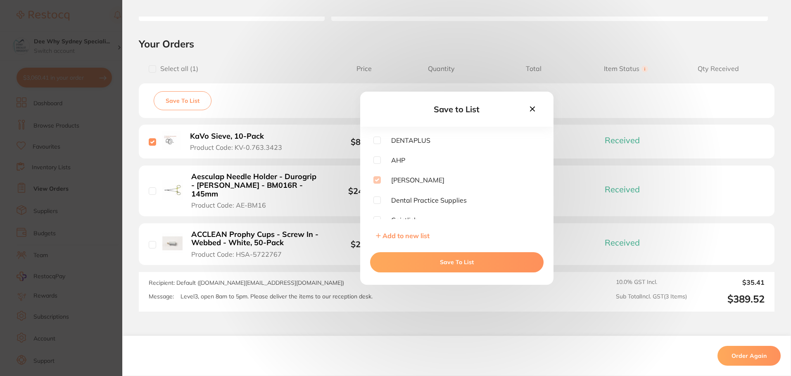
click at [400, 259] on button "Save To List" at bounding box center [457, 263] width 174 height 20
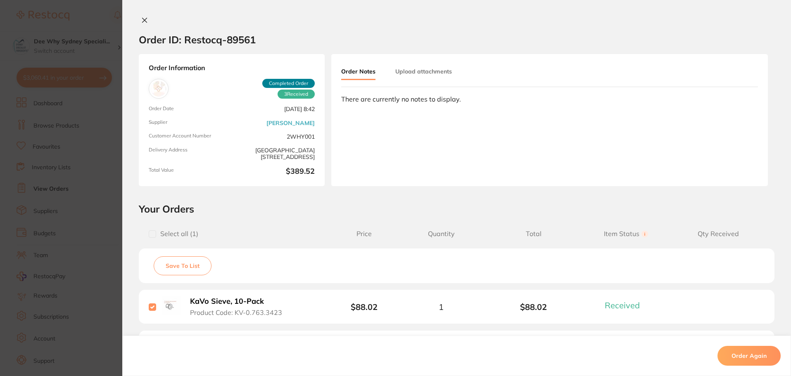
scroll to position [992, 0]
click at [142, 24] on button at bounding box center [145, 21] width 12 height 9
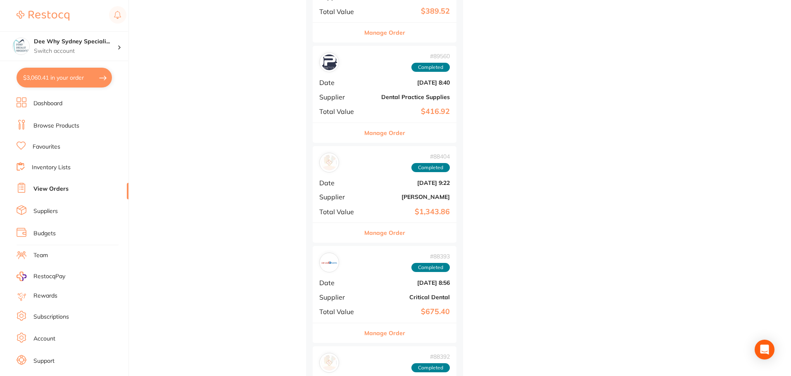
scroll to position [1281, 0]
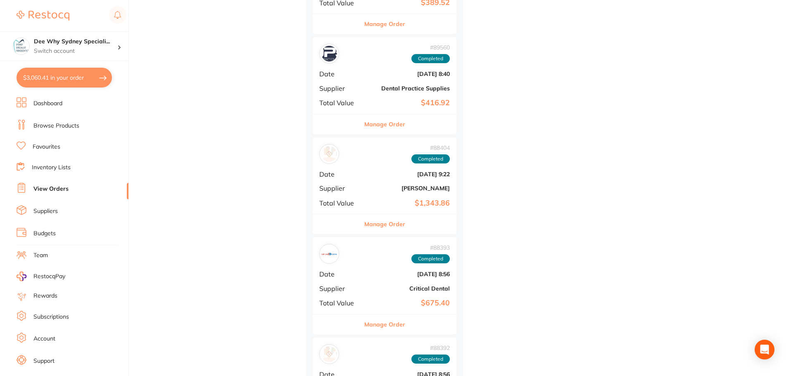
click at [347, 177] on span "Date" at bounding box center [339, 174] width 41 height 7
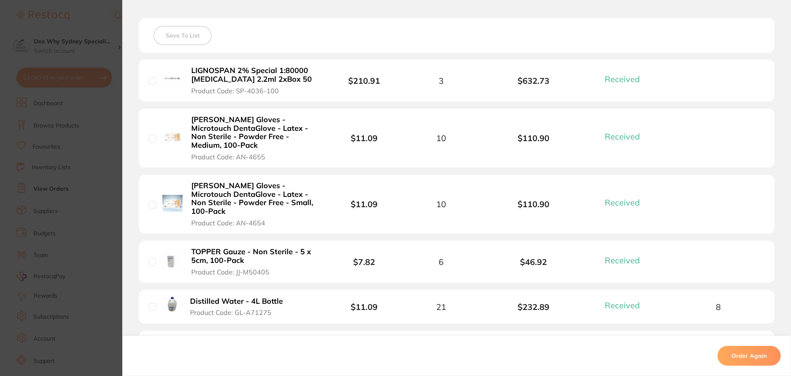
scroll to position [189, 0]
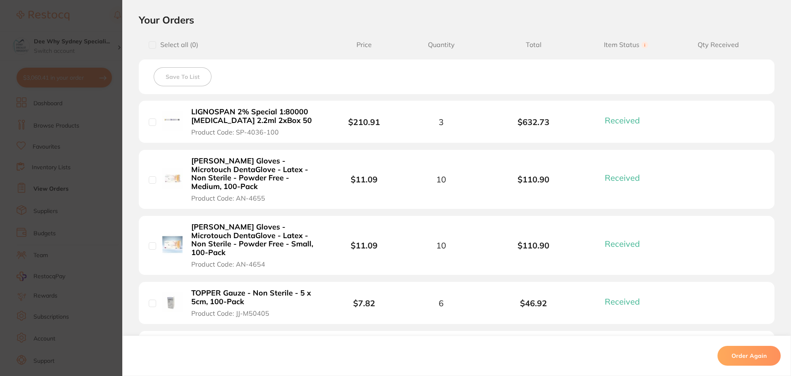
click at [149, 46] on input "checkbox" at bounding box center [152, 44] width 7 height 7
checkbox input "true"
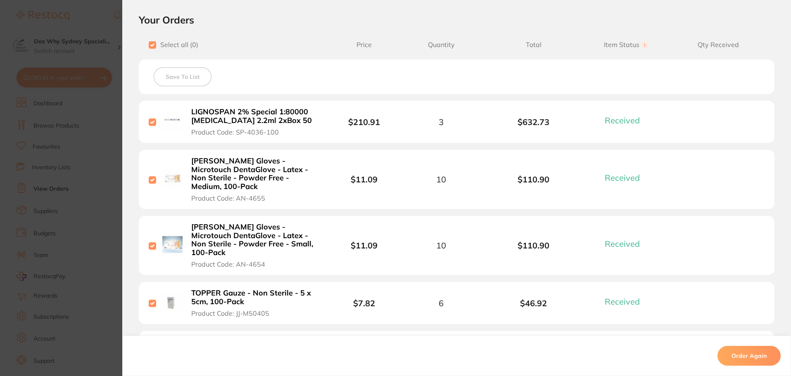
checkbox input "true"
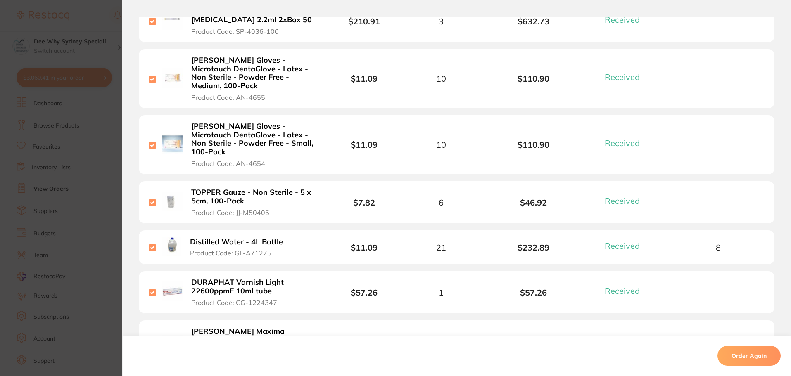
scroll to position [355, 0]
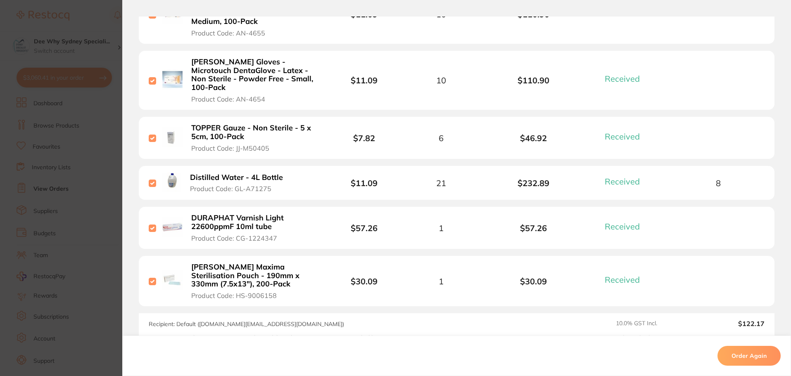
click at [150, 180] on input "checkbox" at bounding box center [152, 183] width 7 height 7
checkbox input "false"
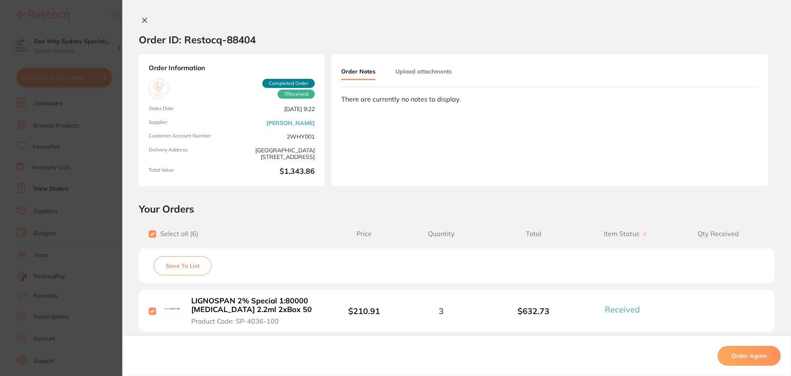
scroll to position [65, 0]
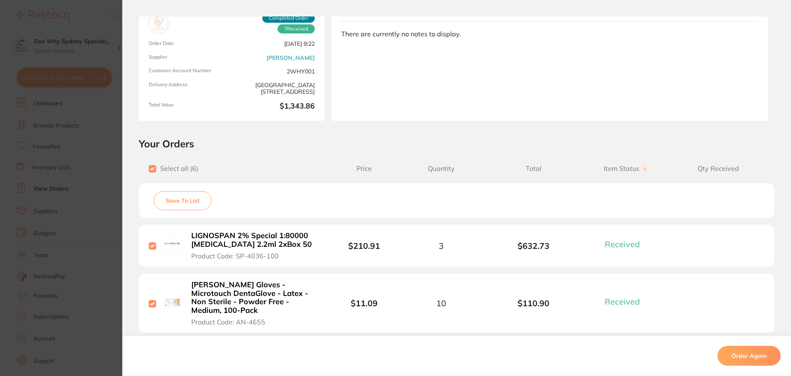
click at [173, 200] on button "Save To List" at bounding box center [183, 200] width 58 height 19
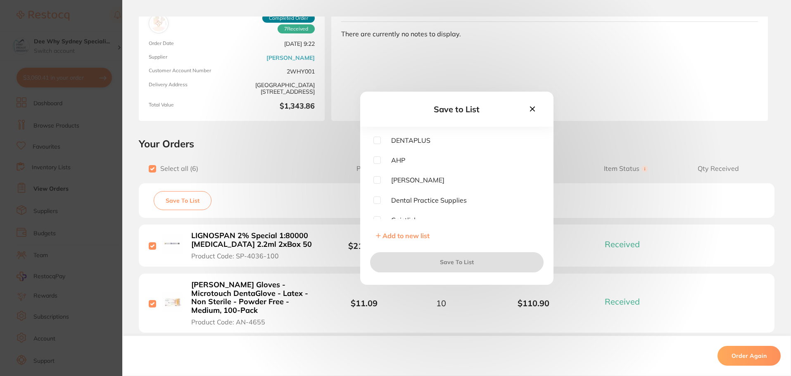
click at [381, 181] on span "[PERSON_NAME]" at bounding box center [413, 179] width 64 height 7
click at [376, 179] on input "checkbox" at bounding box center [377, 179] width 7 height 7
checkbox input "true"
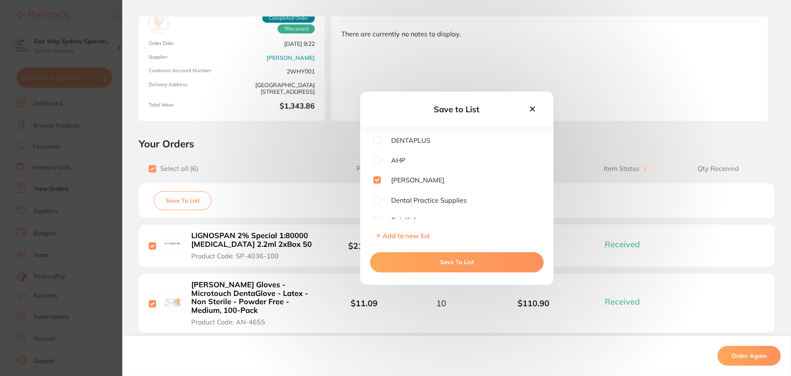
click at [408, 271] on button "Save To List" at bounding box center [457, 263] width 174 height 20
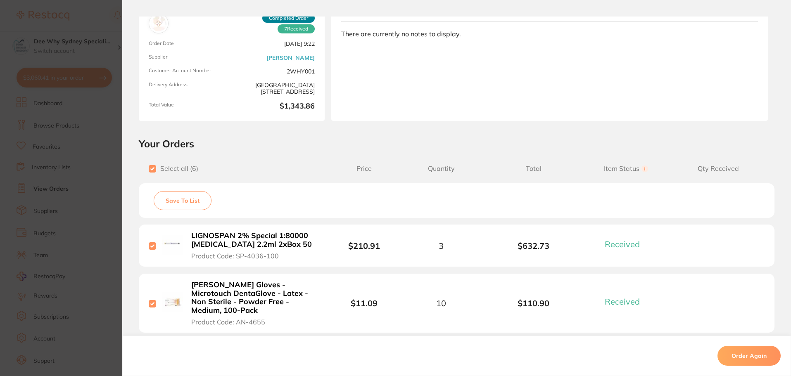
scroll to position [0, 0]
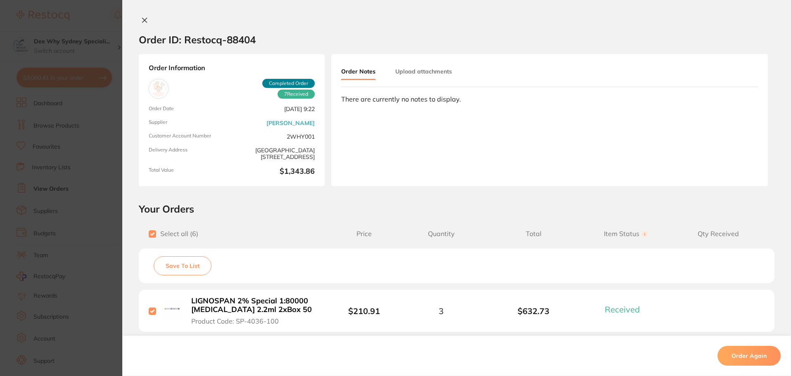
click at [136, 23] on div at bounding box center [456, 21] width 669 height 9
click at [142, 18] on icon at bounding box center [144, 20] width 7 height 7
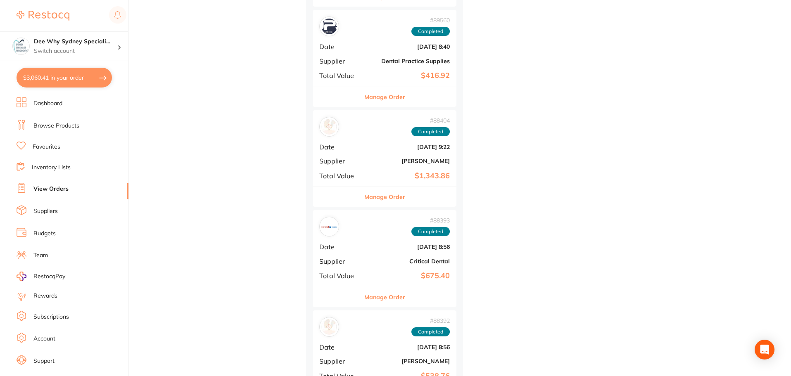
scroll to position [1322, 0]
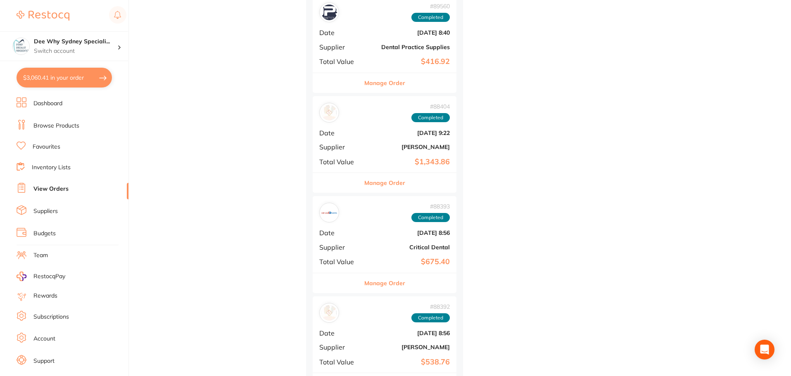
click at [365, 248] on div "# 88393 Completed Date [DATE] 8:56 Supplier Critical Dental Total Value $675.40" at bounding box center [385, 234] width 144 height 76
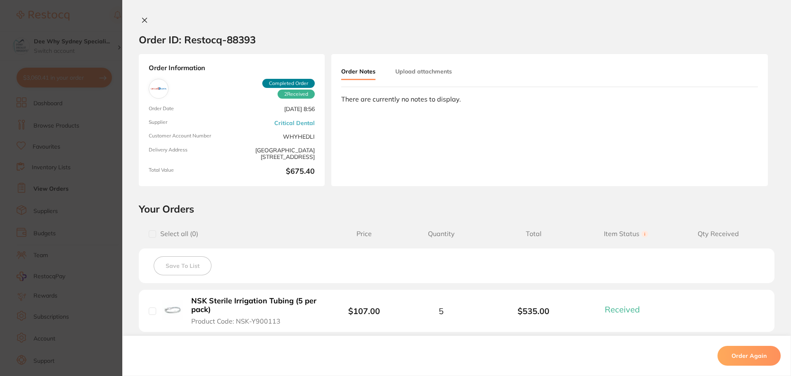
click at [141, 19] on icon at bounding box center [144, 20] width 7 height 7
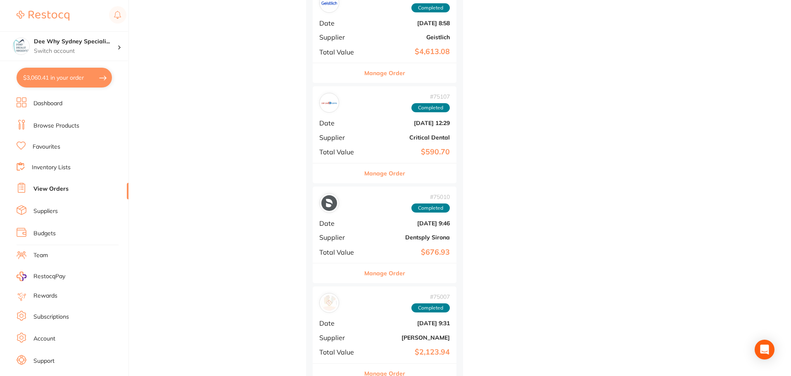
scroll to position [5373, 0]
